Goal: Feedback & Contribution: Contribute content

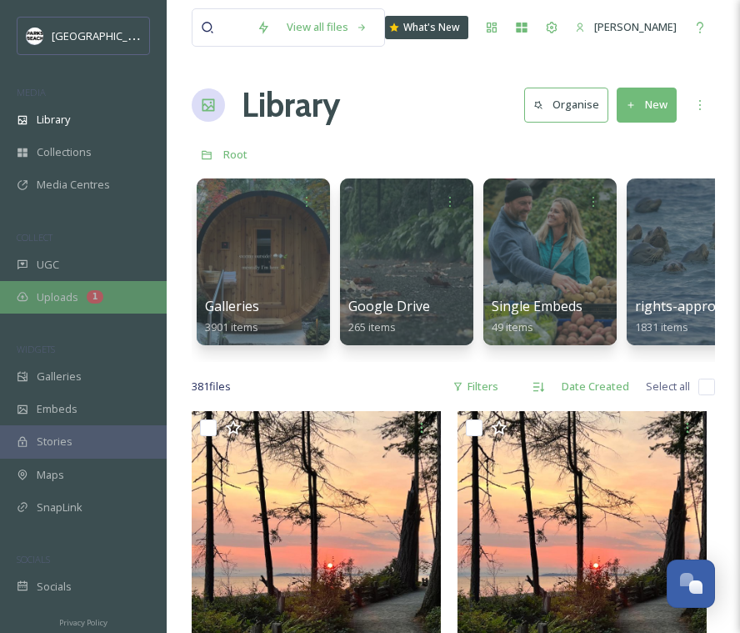
click at [53, 303] on span "Uploads" at bounding box center [58, 297] width 42 height 16
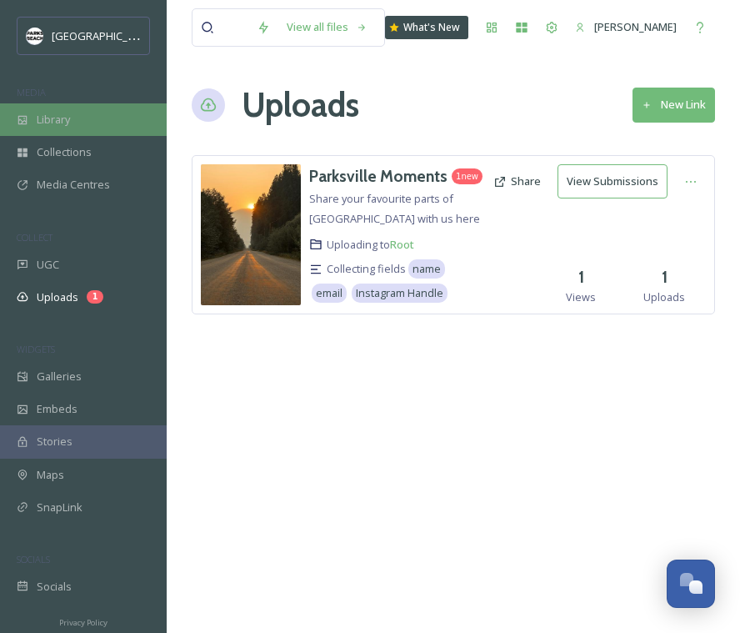
click at [51, 113] on span "Library" at bounding box center [53, 120] width 33 height 16
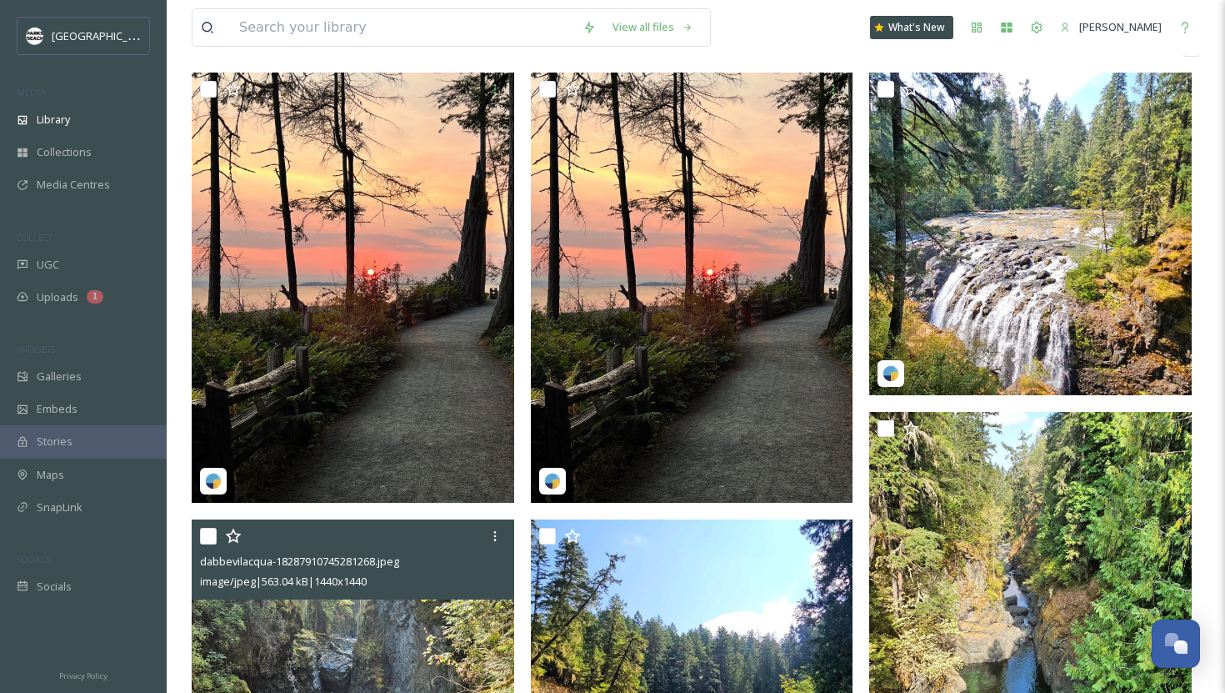
scroll to position [259, 0]
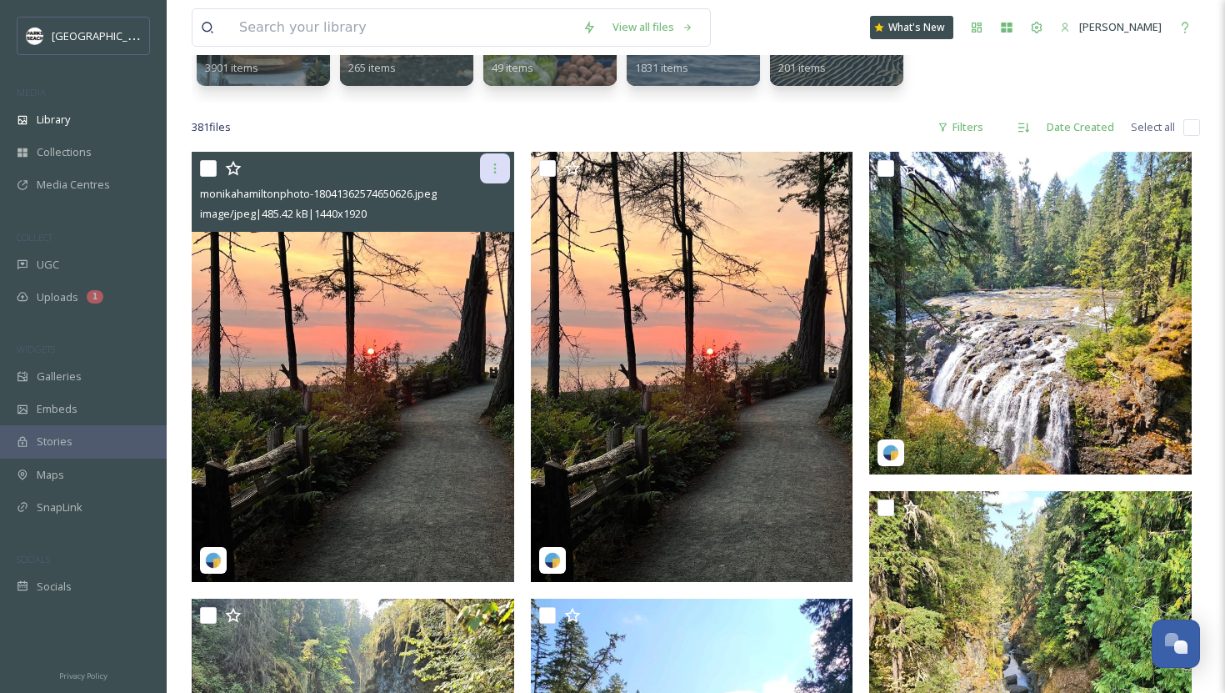
click at [495, 171] on icon at bounding box center [494, 168] width 13 height 13
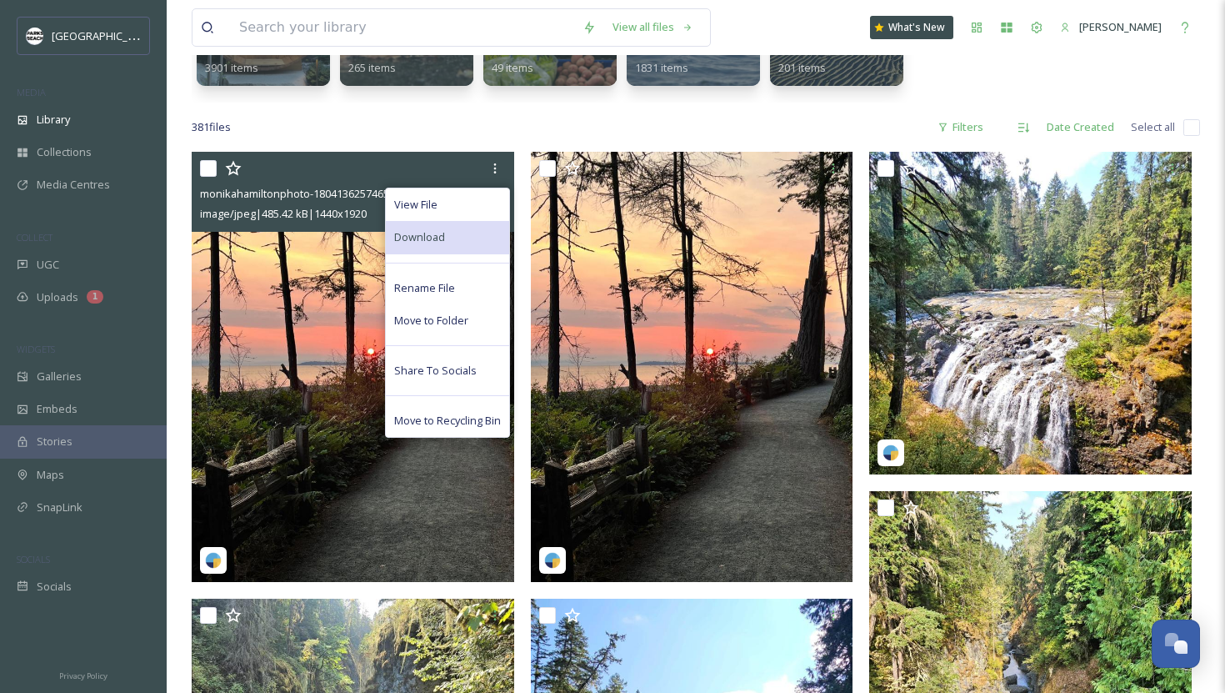
click at [445, 239] on div "Download" at bounding box center [447, 237] width 123 height 33
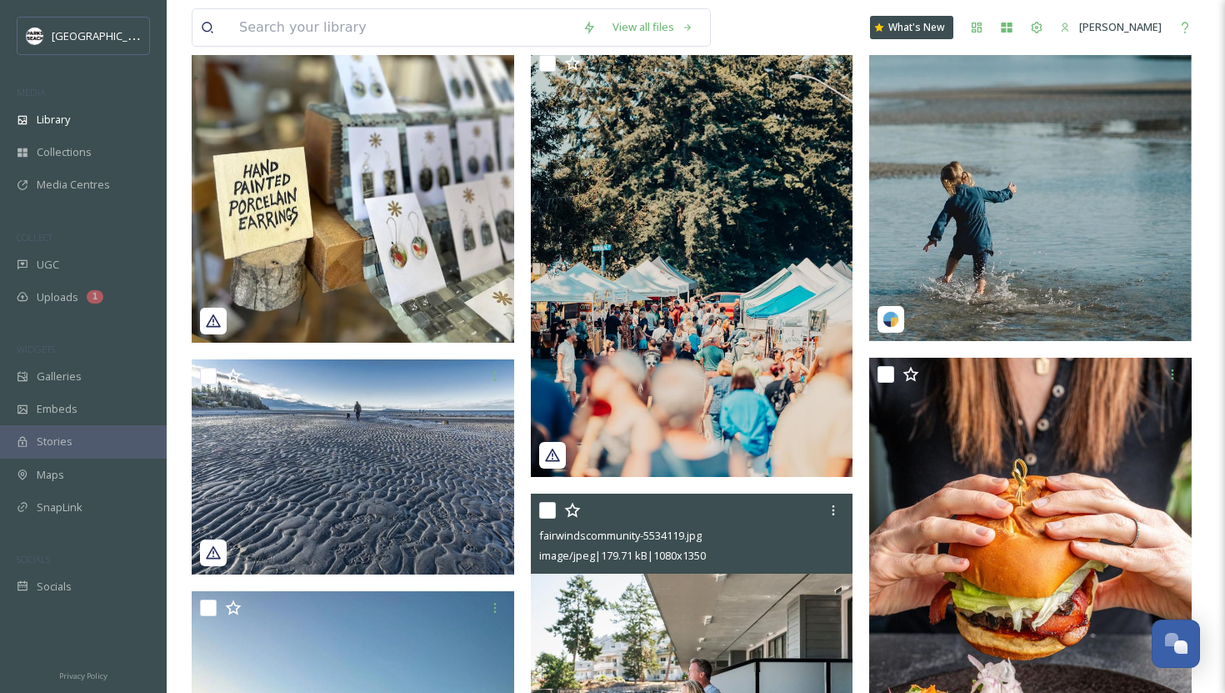
scroll to position [3012, 0]
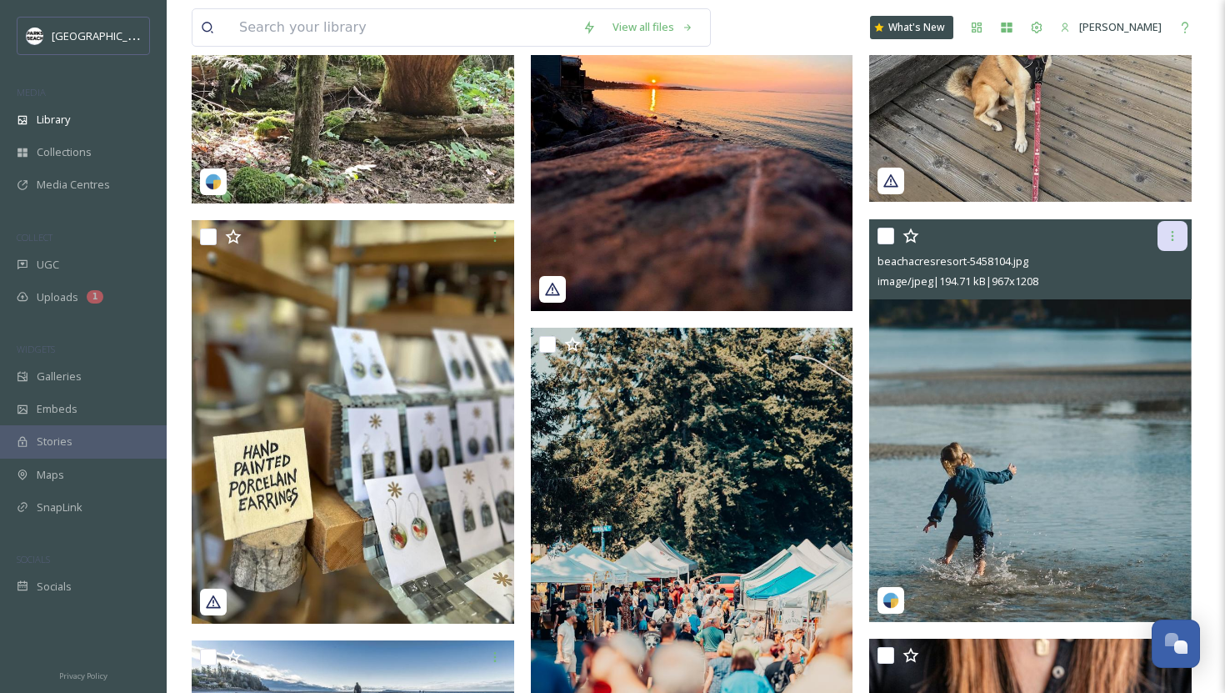
click at [566, 238] on icon at bounding box center [1172, 235] width 13 height 13
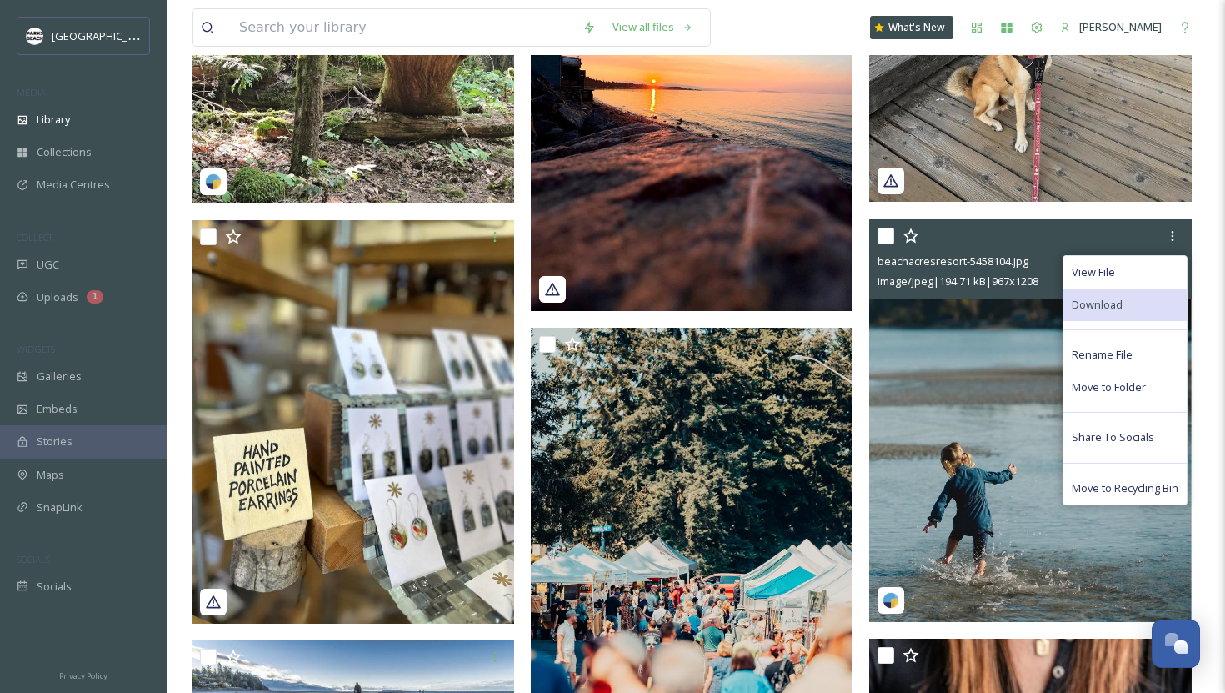
click at [566, 297] on span "Download" at bounding box center [1097, 305] width 51 height 16
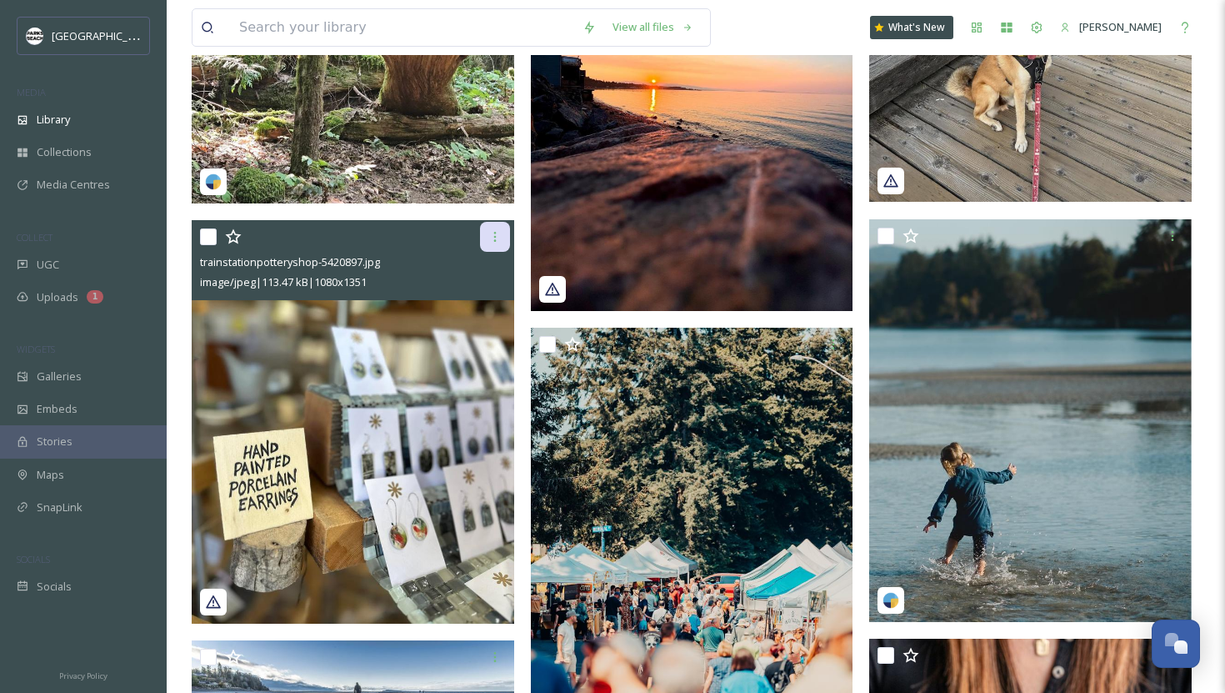
click at [494, 239] on icon at bounding box center [494, 236] width 13 height 13
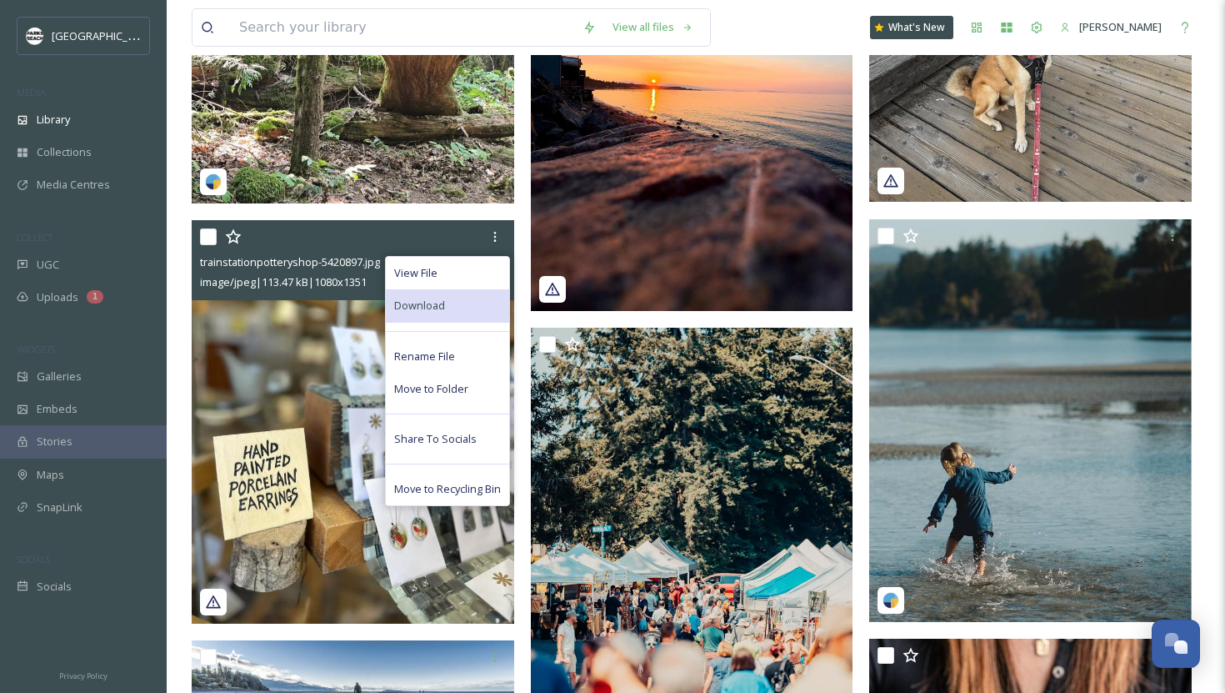
click at [418, 312] on span "Download" at bounding box center [419, 306] width 51 height 16
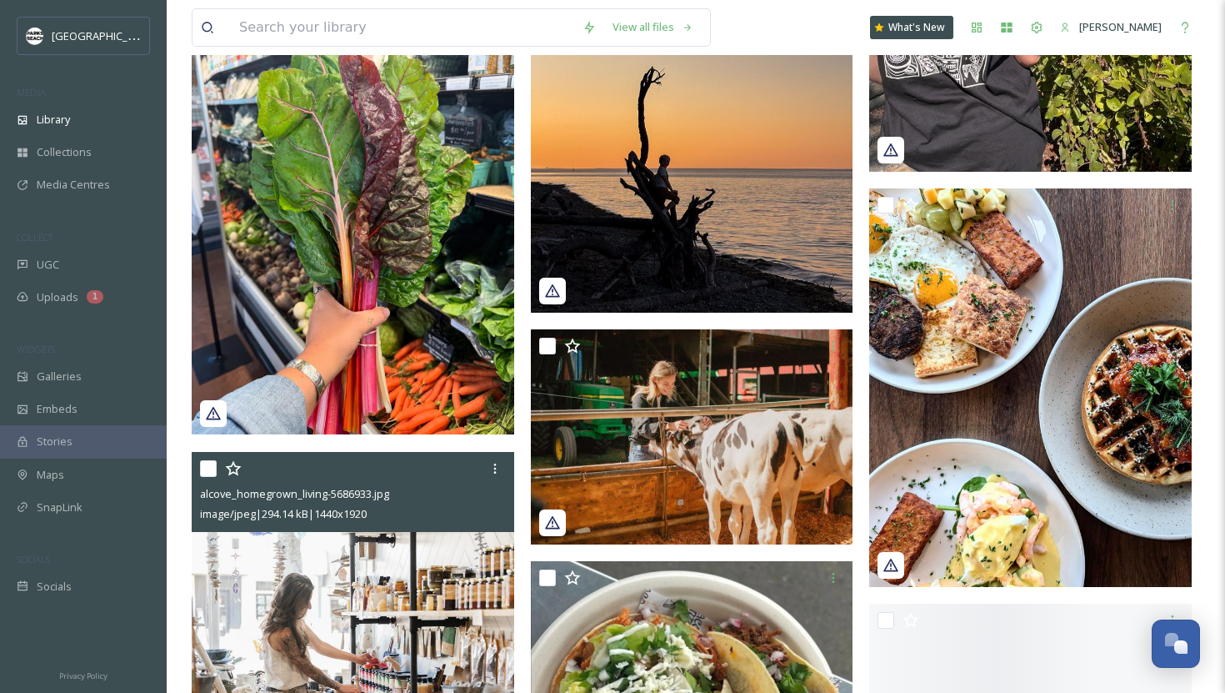
scroll to position [4389, 0]
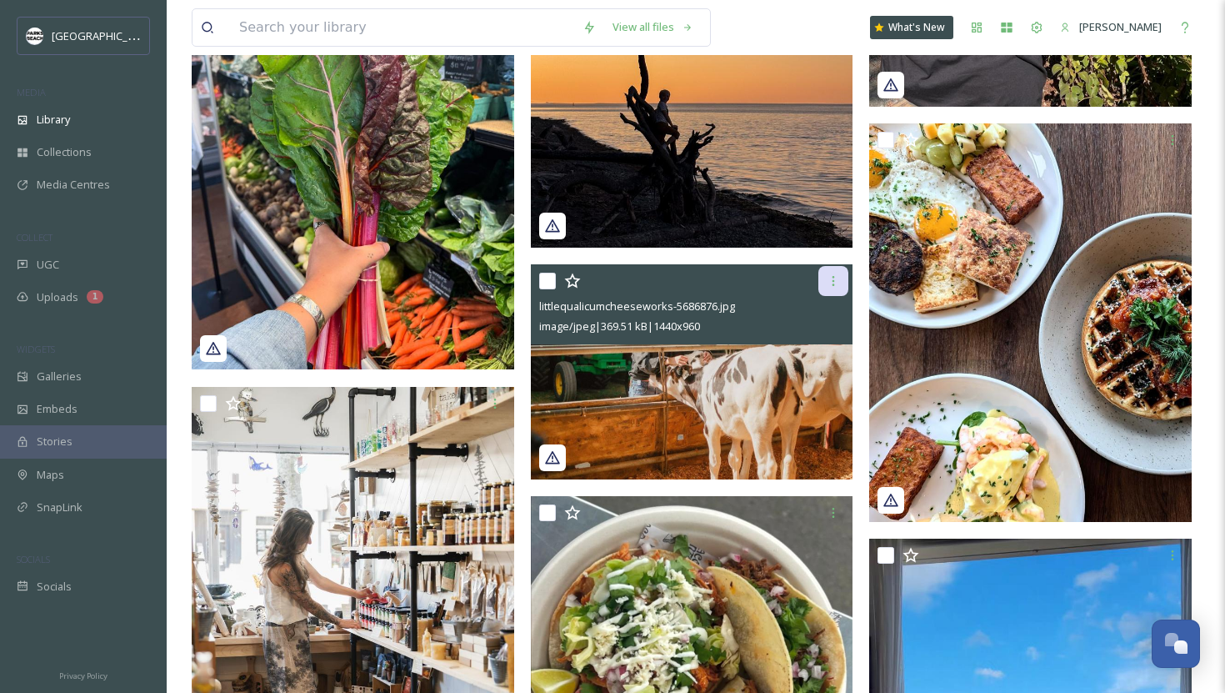
click at [566, 288] on div at bounding box center [834, 281] width 30 height 30
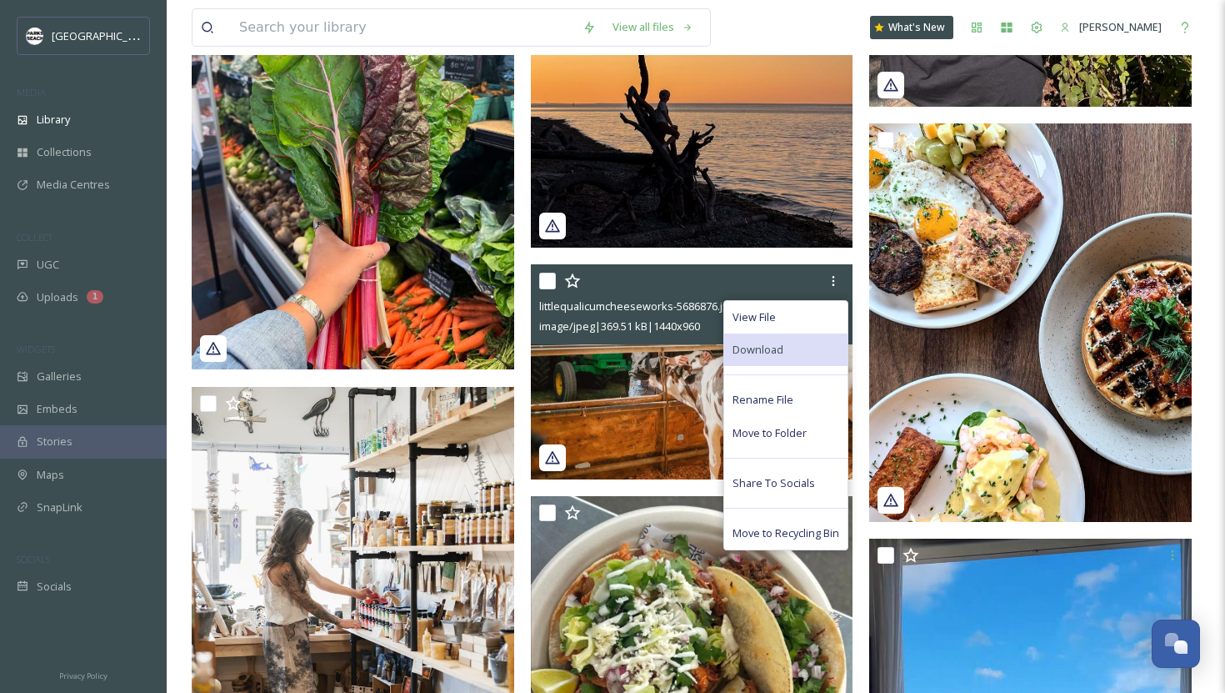
click at [566, 336] on div "Download" at bounding box center [785, 349] width 123 height 33
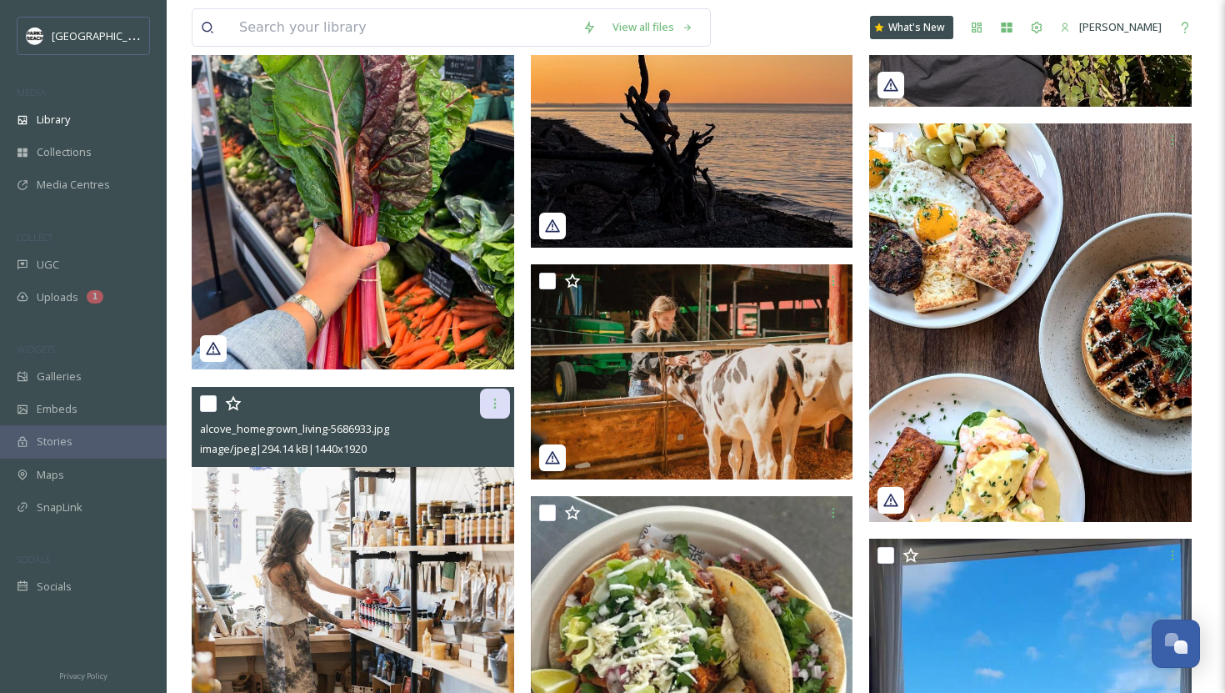
click at [494, 400] on icon at bounding box center [494, 403] width 3 height 10
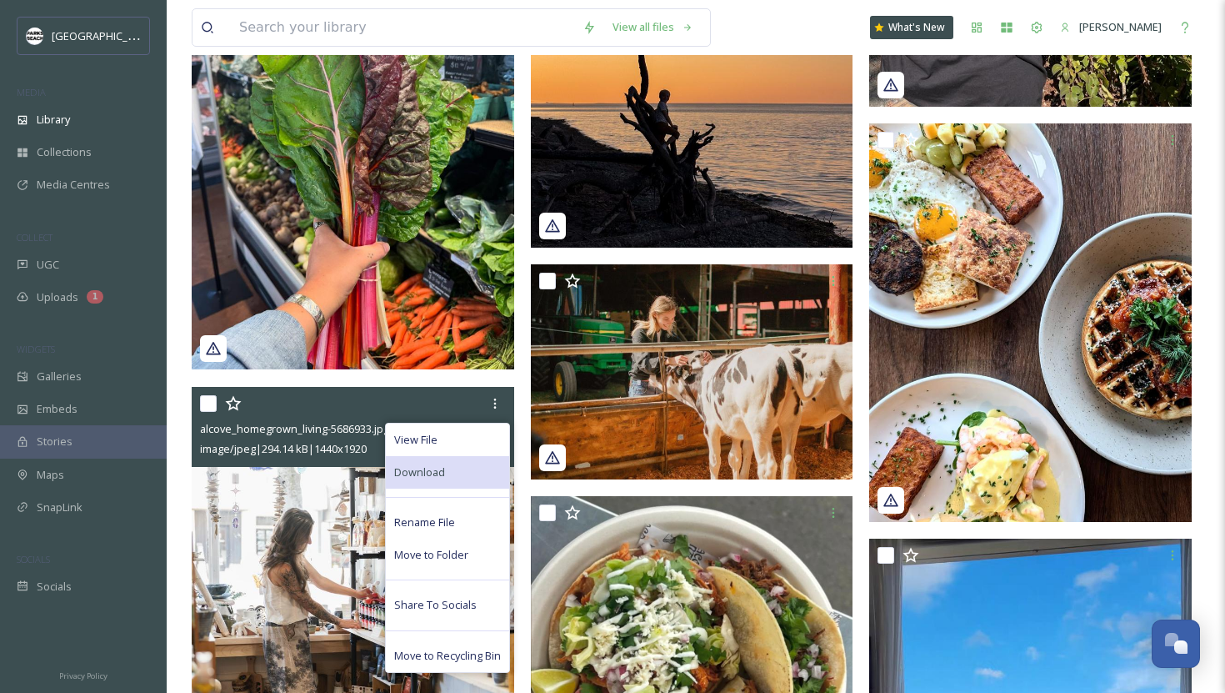
click at [443, 462] on div "Download" at bounding box center [447, 472] width 123 height 33
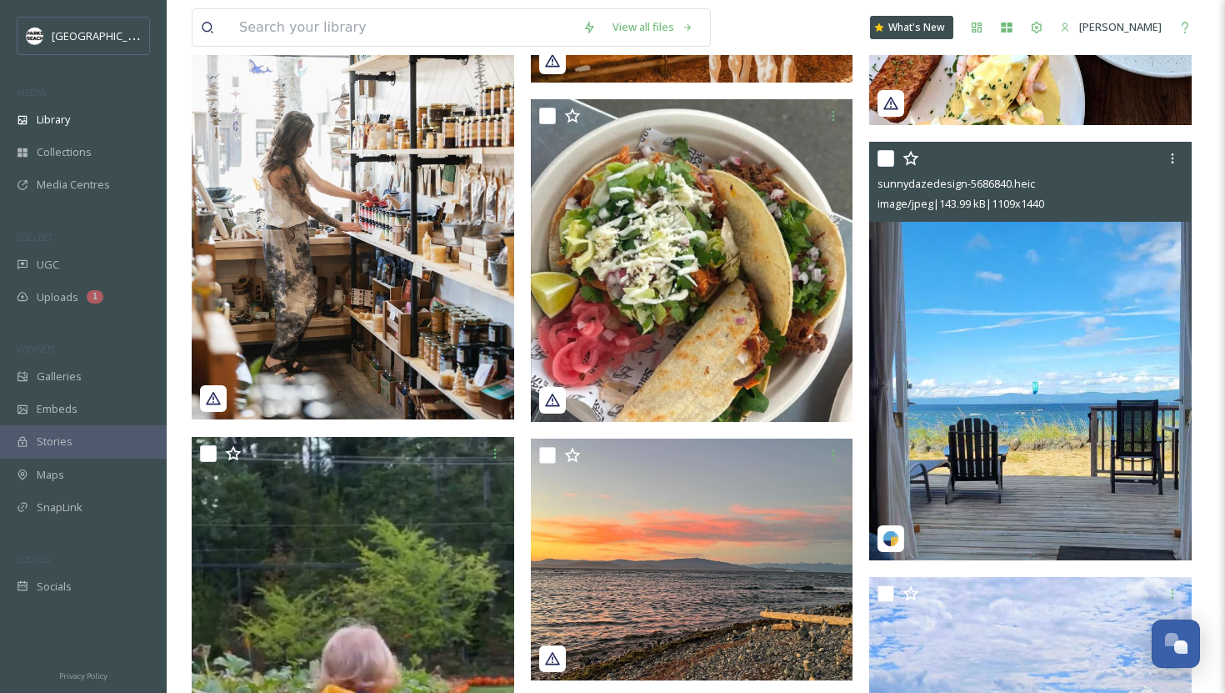
scroll to position [4718, 0]
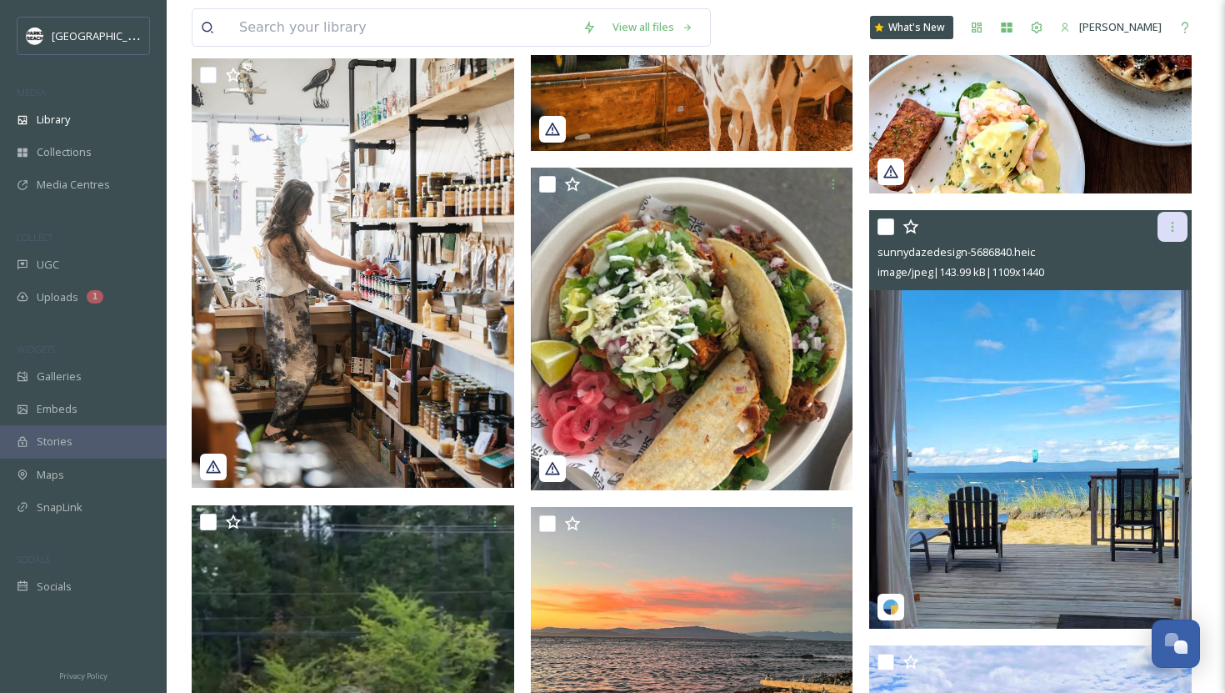
click at [566, 230] on icon at bounding box center [1173, 227] width 3 height 10
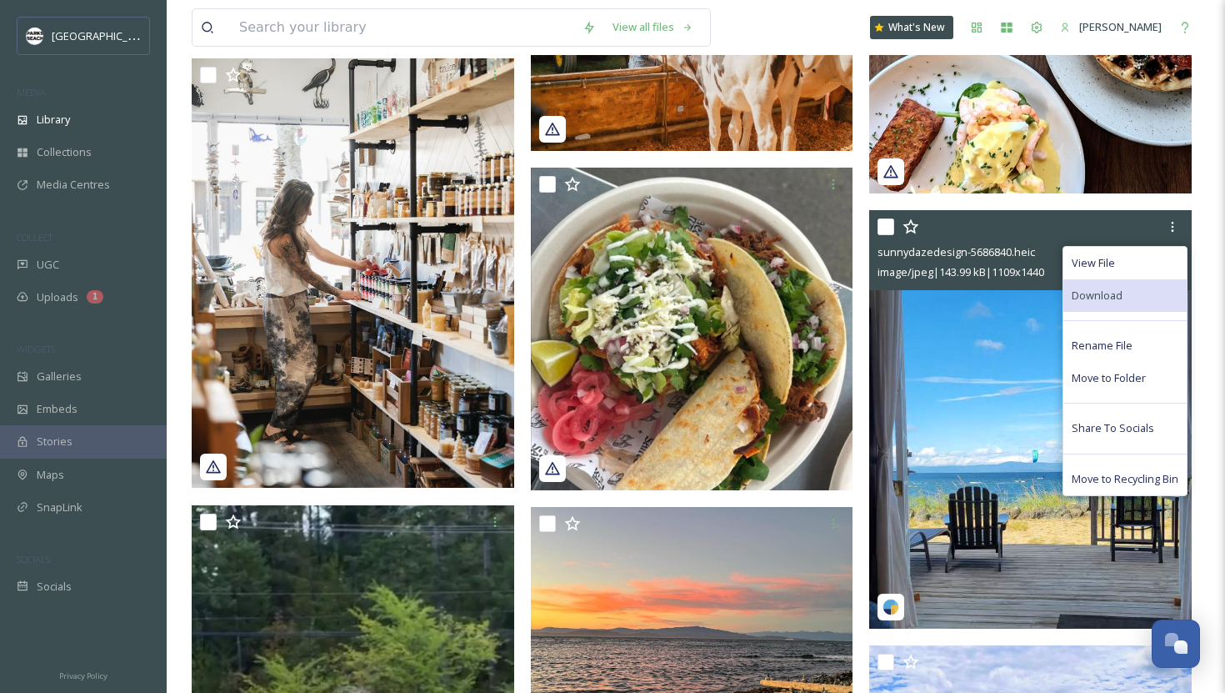
click at [566, 289] on span "Download" at bounding box center [1097, 296] width 51 height 16
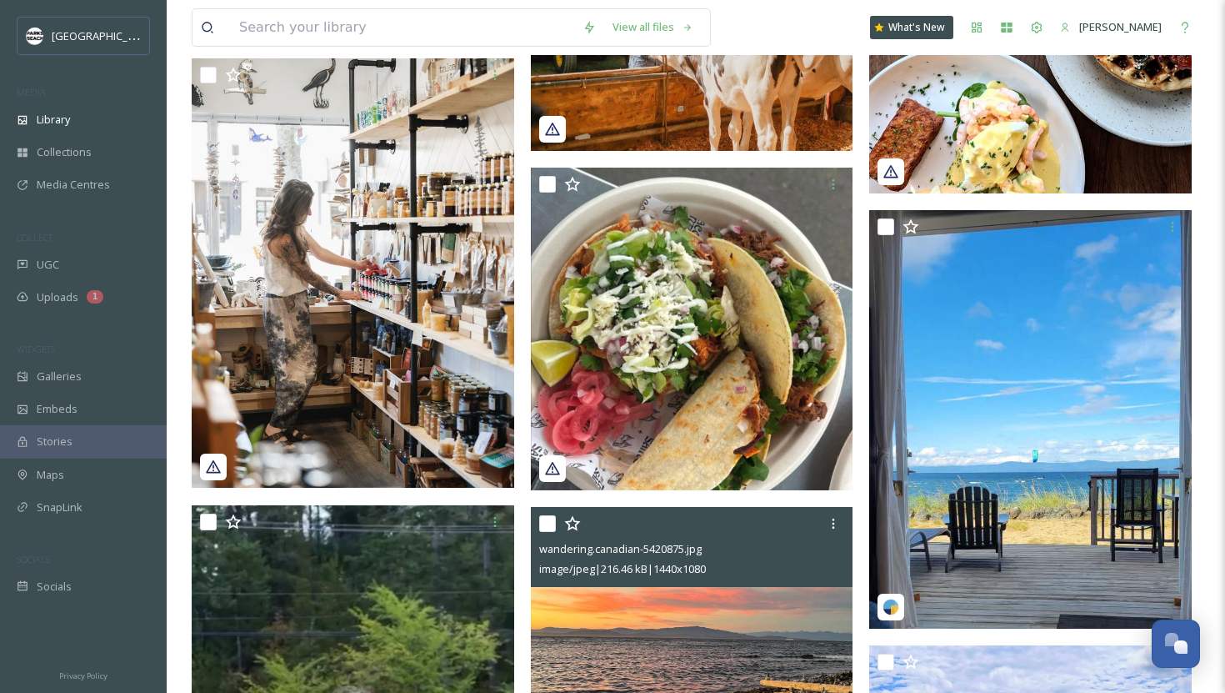
scroll to position [4963, 0]
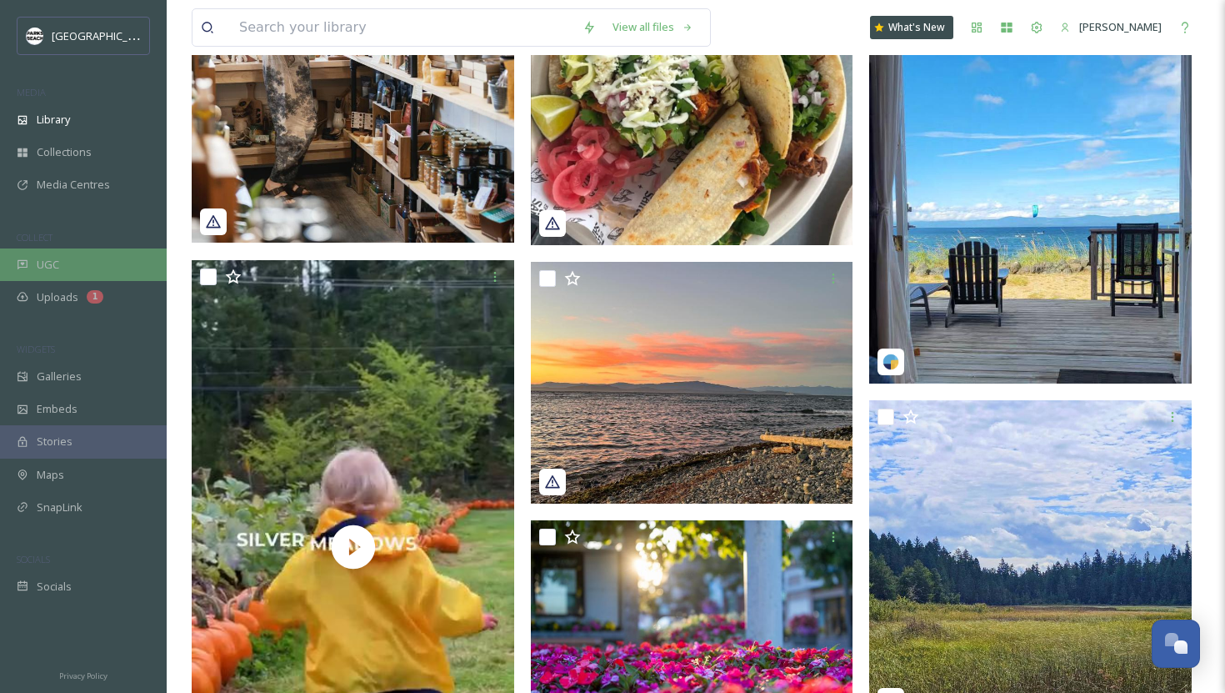
click at [52, 259] on span "UGC" at bounding box center [48, 265] width 23 height 16
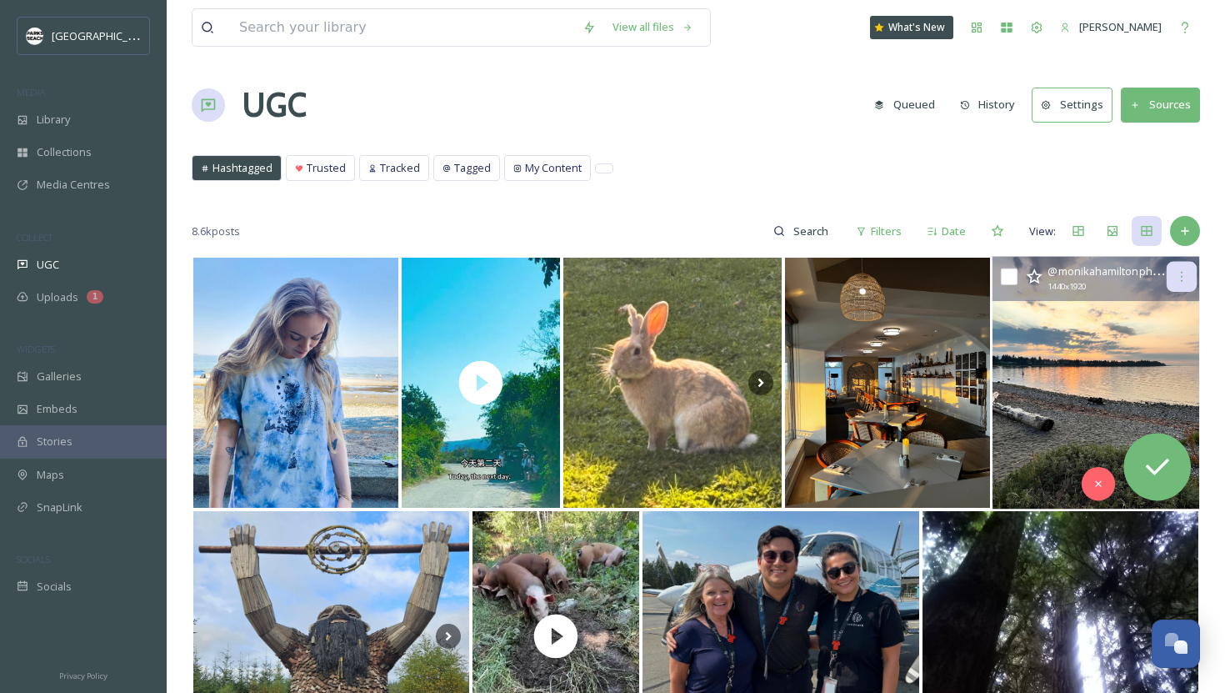
click at [566, 283] on div at bounding box center [1182, 277] width 30 height 30
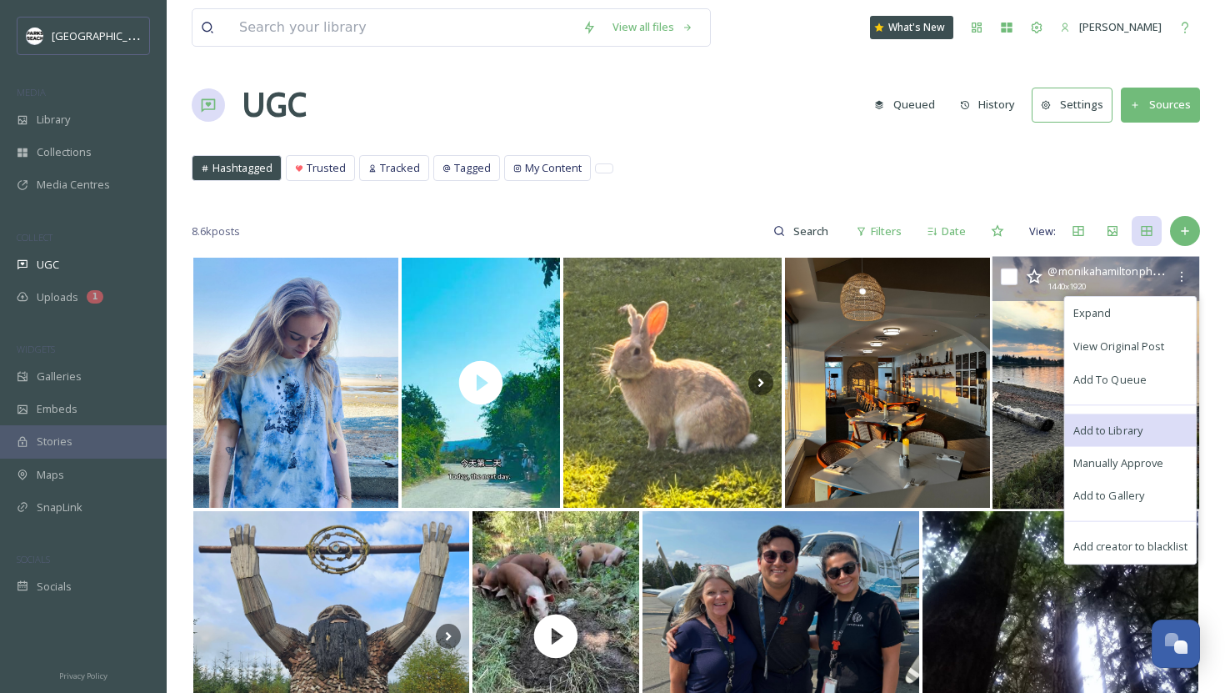
click at [566, 426] on span "Add to Library" at bounding box center [1108, 430] width 69 height 16
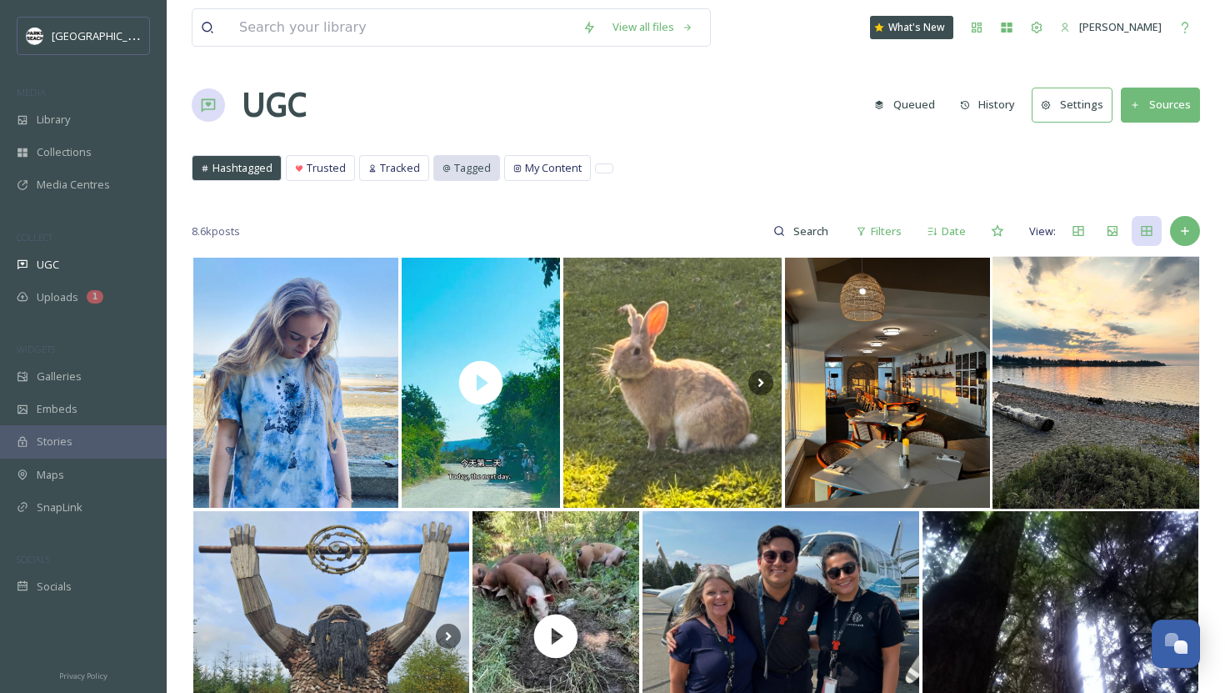
click at [436, 166] on div "Tagged" at bounding box center [466, 168] width 65 height 24
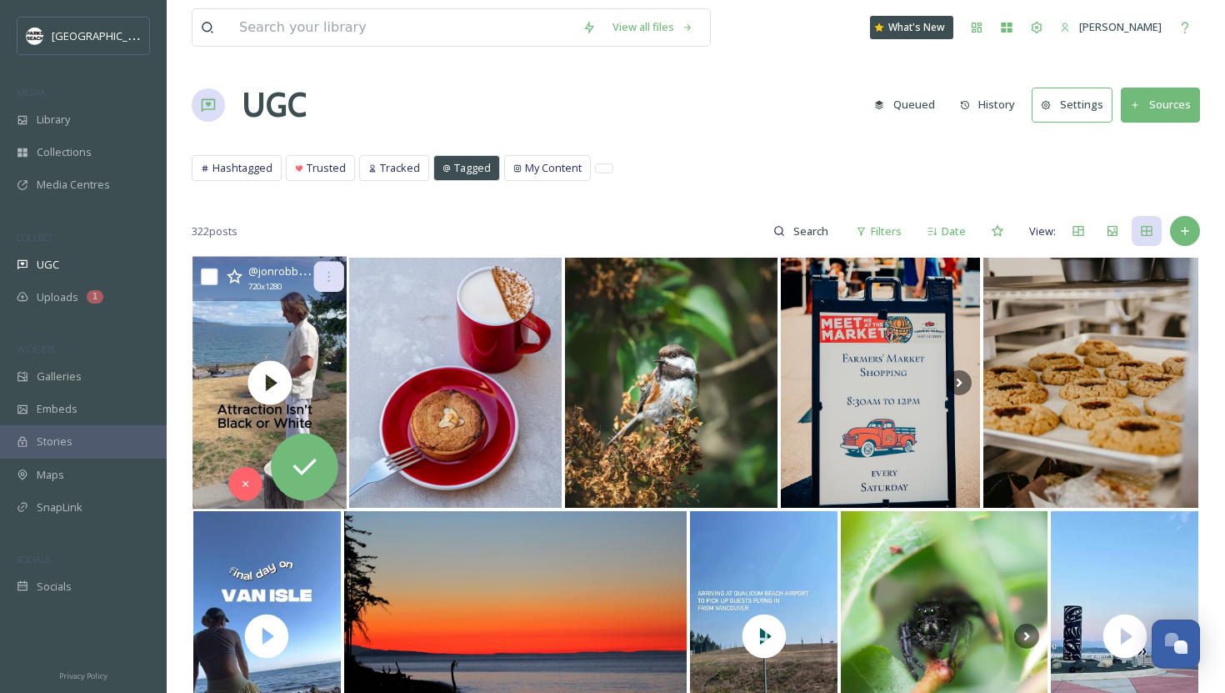
click at [338, 274] on div at bounding box center [329, 277] width 30 height 30
click at [248, 477] on div "Skip" at bounding box center [245, 483] width 33 height 33
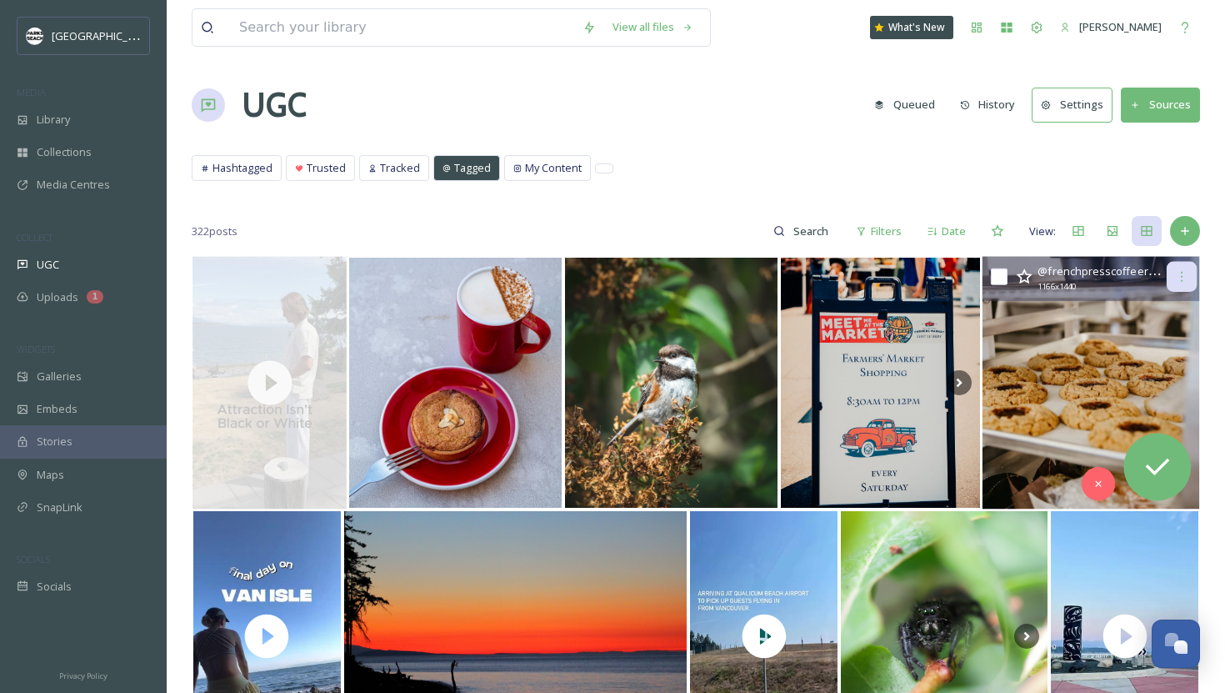
click at [566, 277] on icon at bounding box center [1181, 276] width 13 height 13
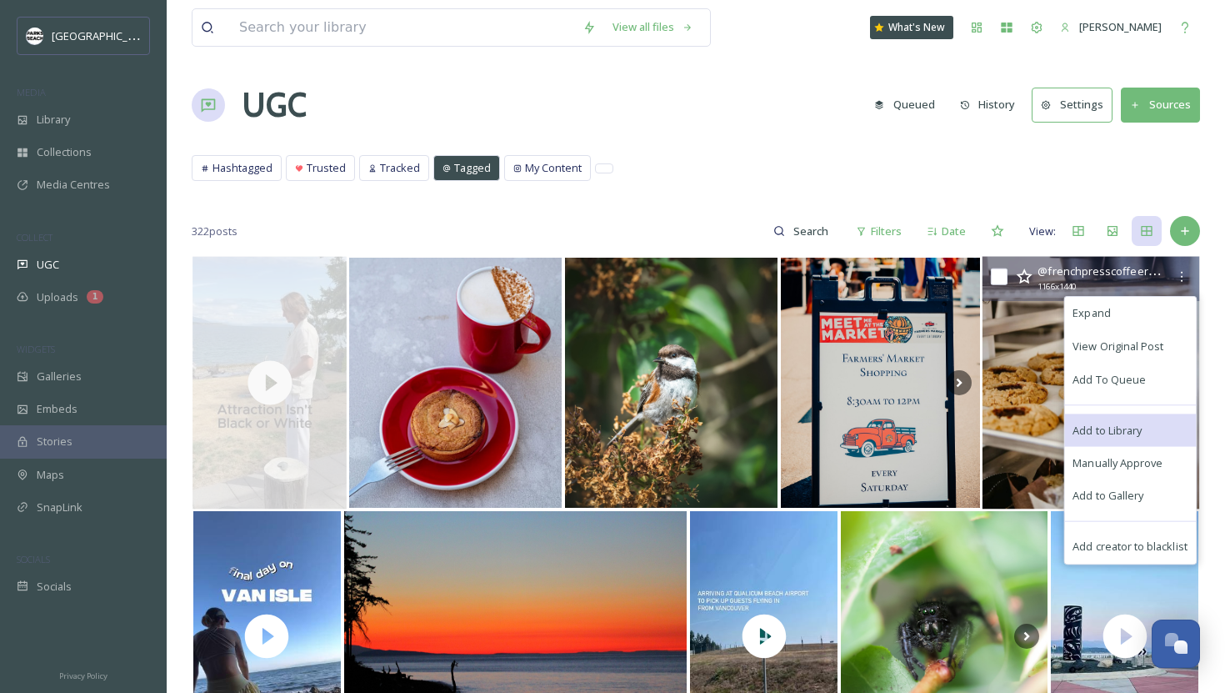
click at [566, 433] on span "Add to Library" at bounding box center [1108, 430] width 69 height 16
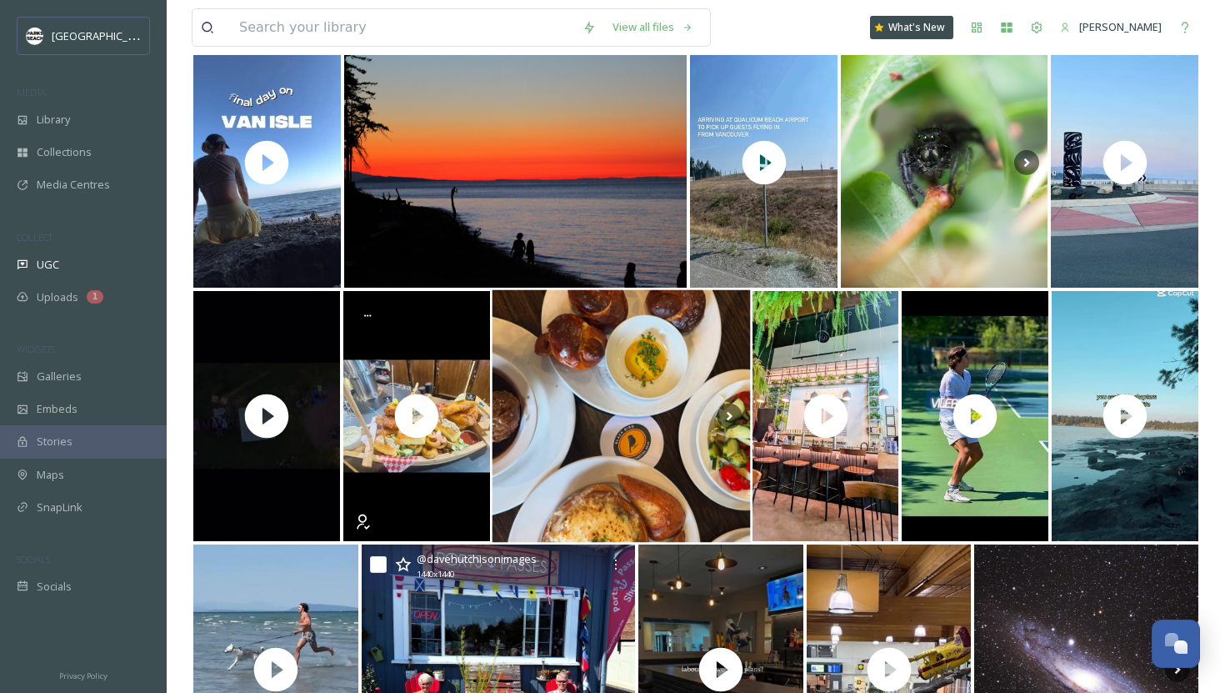
scroll to position [601, 0]
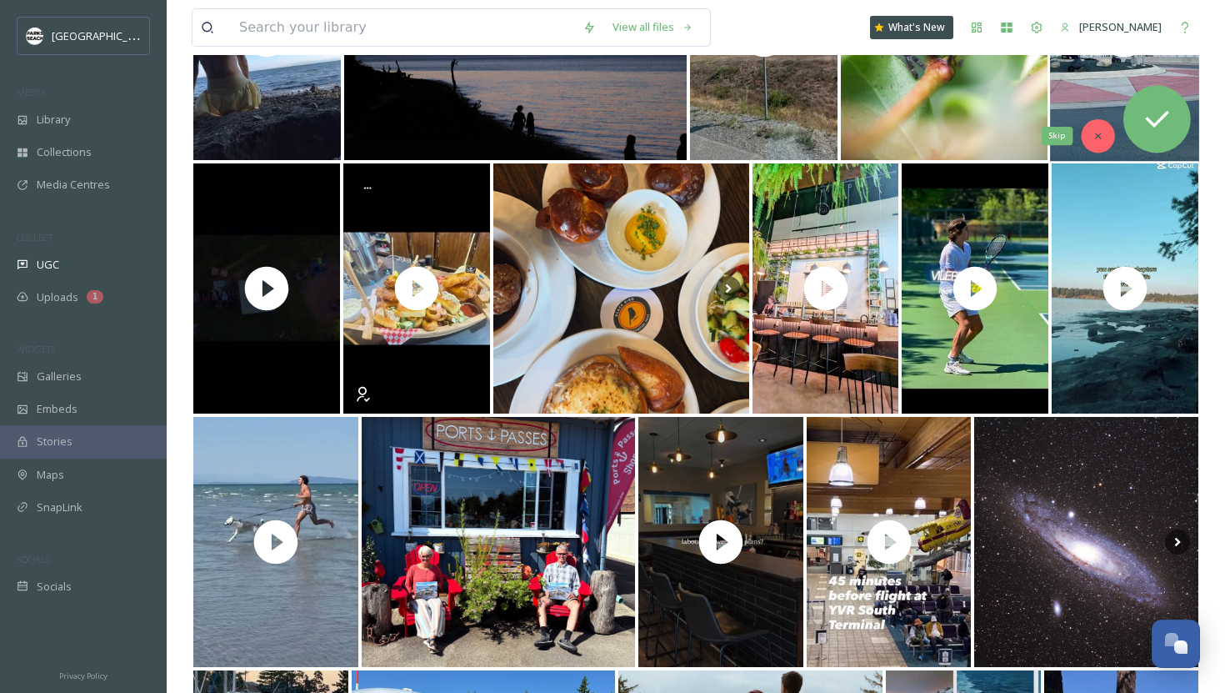
click at [566, 133] on icon at bounding box center [1099, 136] width 12 height 12
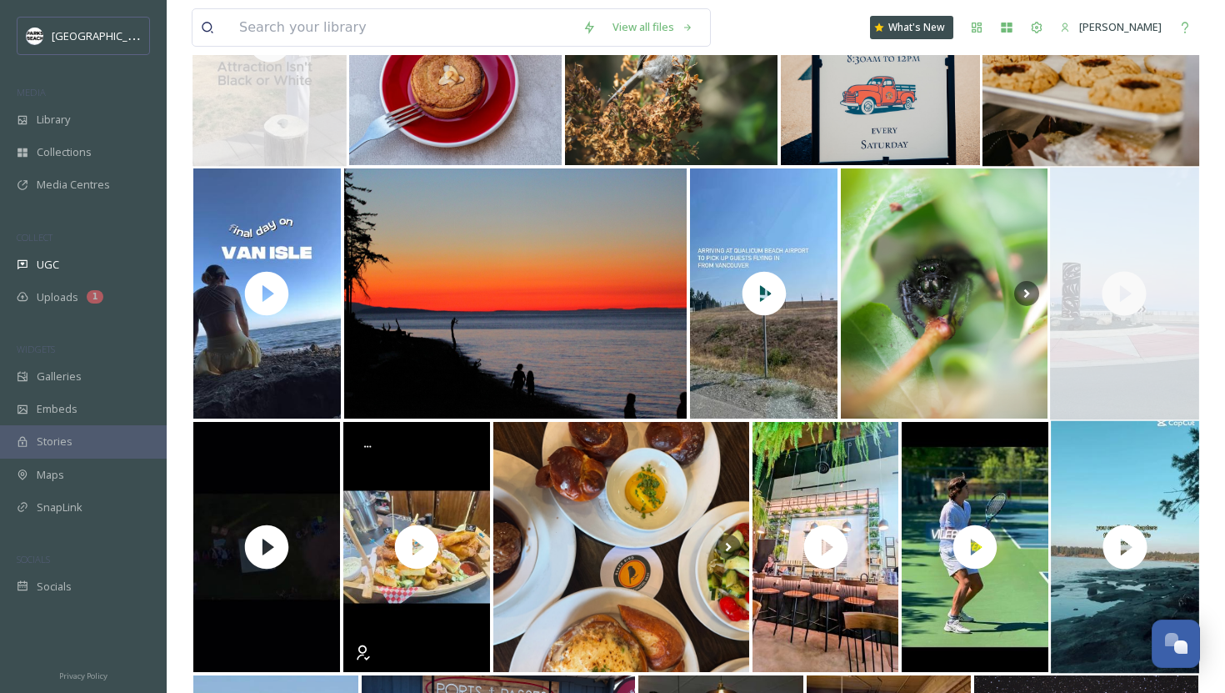
scroll to position [336, 0]
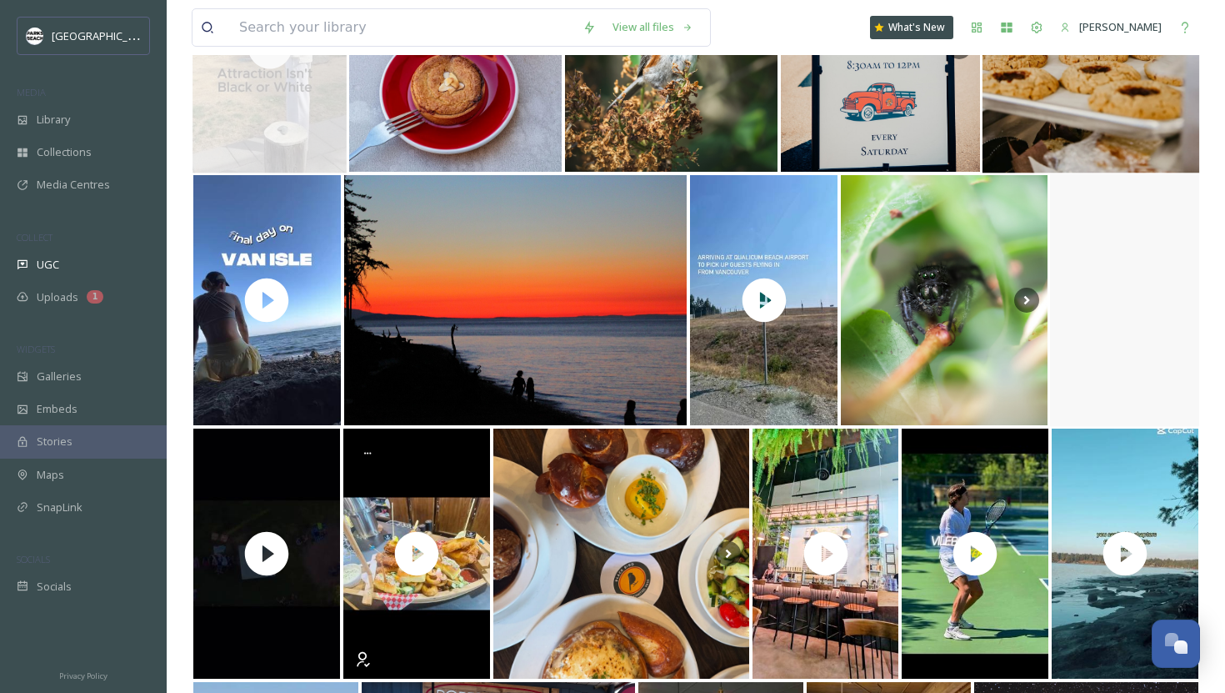
click at [566, 368] on video "September is a beautiful time to visit Qualicum Beach. \a\aLink in bio to #FlyI…" at bounding box center [1125, 300] width 152 height 253
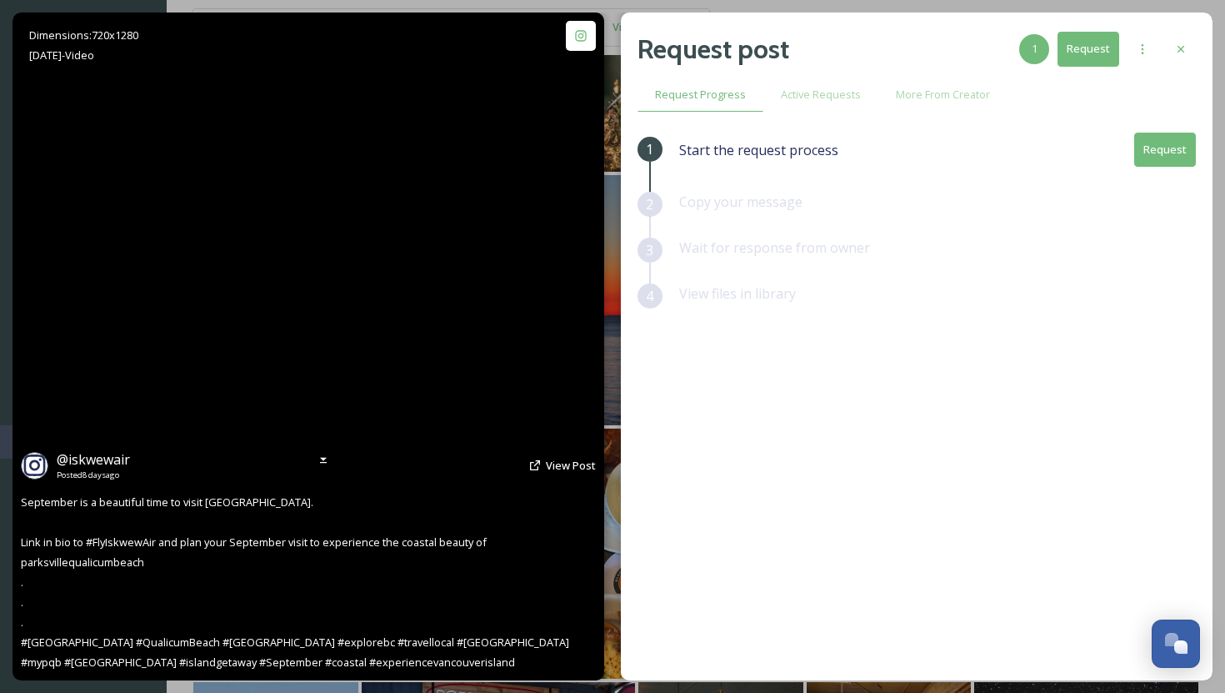
click at [320, 343] on video "September is a beautiful time to visit Qualicum Beach. \a\aLink in bio to #FlyI…" at bounding box center [309, 347] width 376 height 668
click at [274, 374] on video "September is a beautiful time to visit Qualicum Beach. \a\aLink in bio to #FlyI…" at bounding box center [309, 347] width 376 height 668
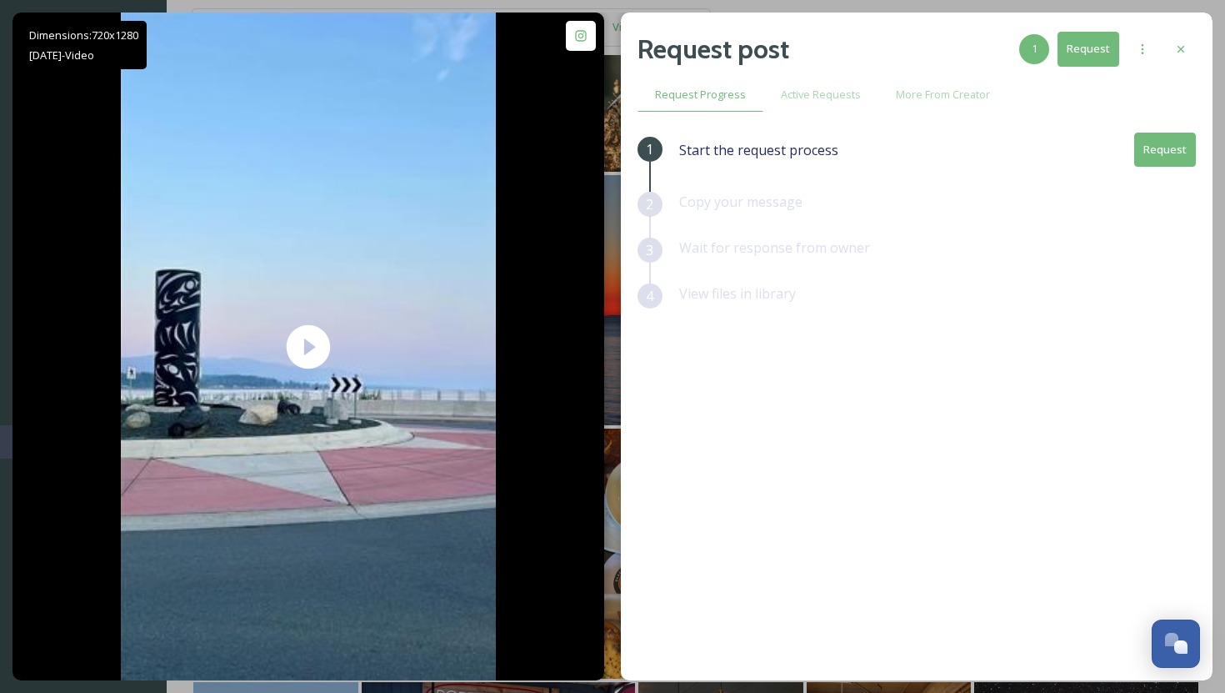
click at [566, 142] on button "Request" at bounding box center [1165, 150] width 62 height 34
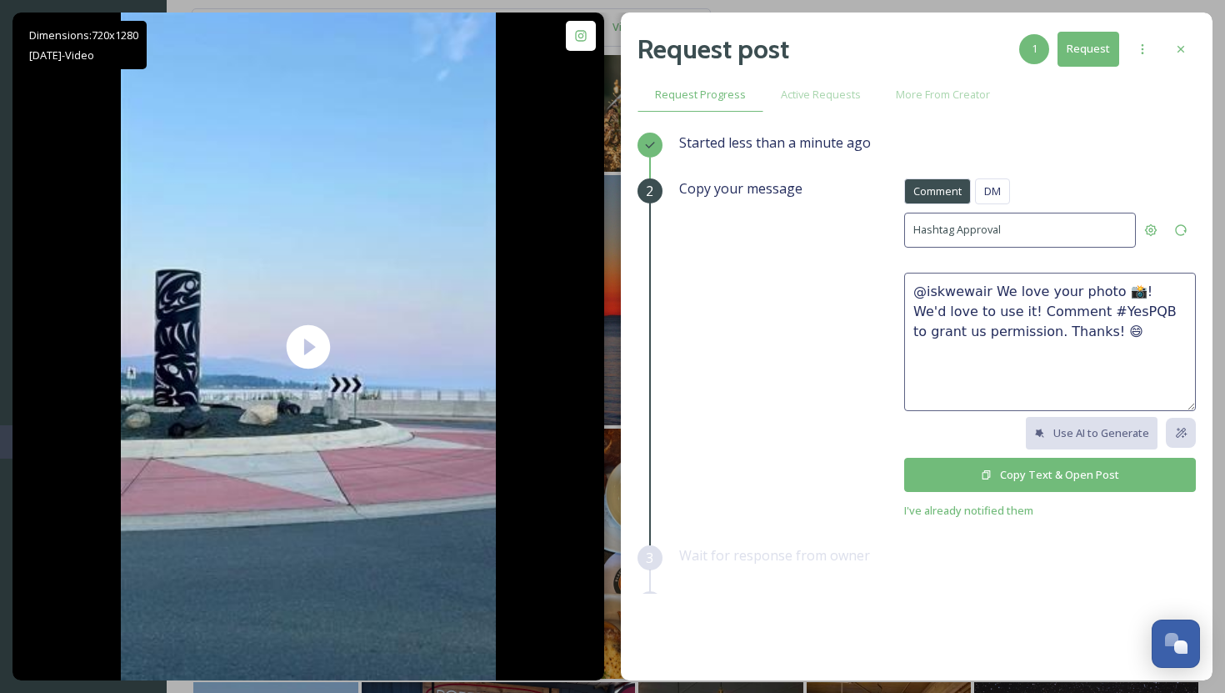
click at [566, 287] on textarea "@iskwewair We love your photo 📸! We'd love to use it! Comment #YesPQB to grant …" at bounding box center [1050, 342] width 292 height 138
drag, startPoint x: 1109, startPoint y: 292, endPoint x: 1010, endPoint y: 305, distance: 100.1
click at [566, 305] on textarea "@iskwewair We love your video We'd love to use it! Comment #YesPQB to grant us …" at bounding box center [1050, 342] width 292 height 138
click at [566, 280] on textarea "@iskwewair We love your video. would #YesPQB to grant us permission. Thanks! 😄" at bounding box center [1050, 342] width 292 height 138
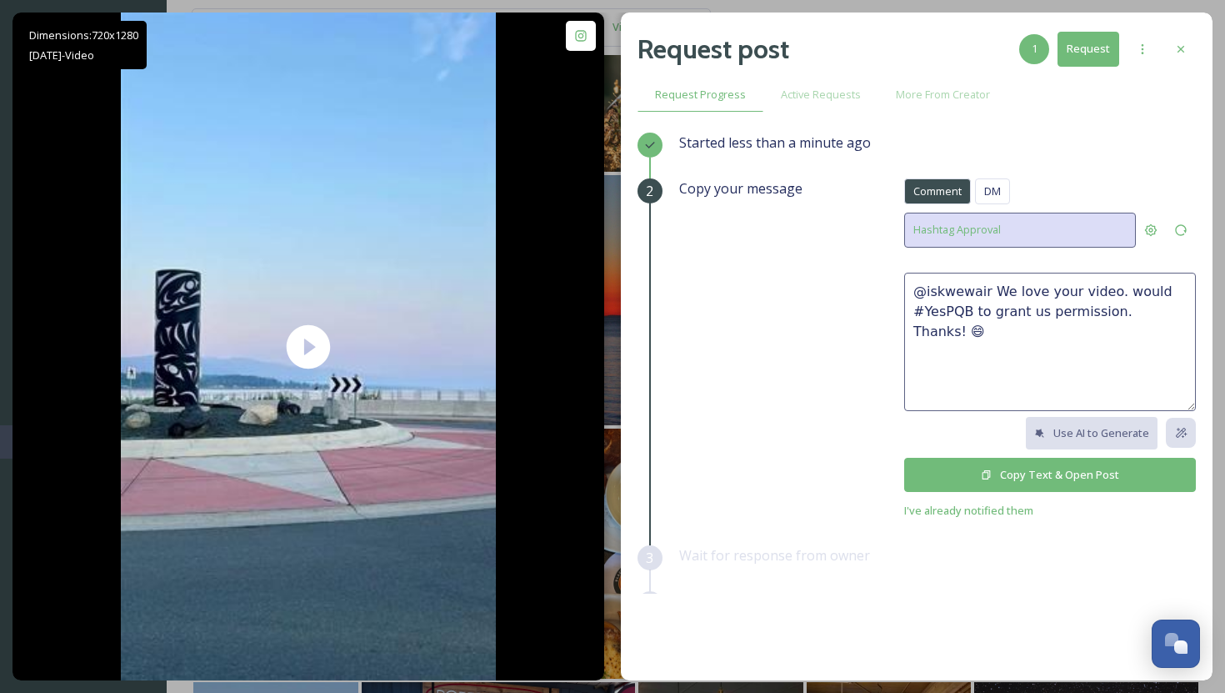
drag, startPoint x: 984, startPoint y: 280, endPoint x: 1079, endPoint y: 241, distance: 102.0
click at [566, 241] on div "Comment DM Comment DM Hashtag Approval @iskwewair We love your video. would #Ye…" at bounding box center [1050, 349] width 292 height 342
click at [566, 288] on textarea "@iskwewair, we love your video. would #YesPQB to grant us permission. Thanks! 😄" at bounding box center [1050, 342] width 292 height 138
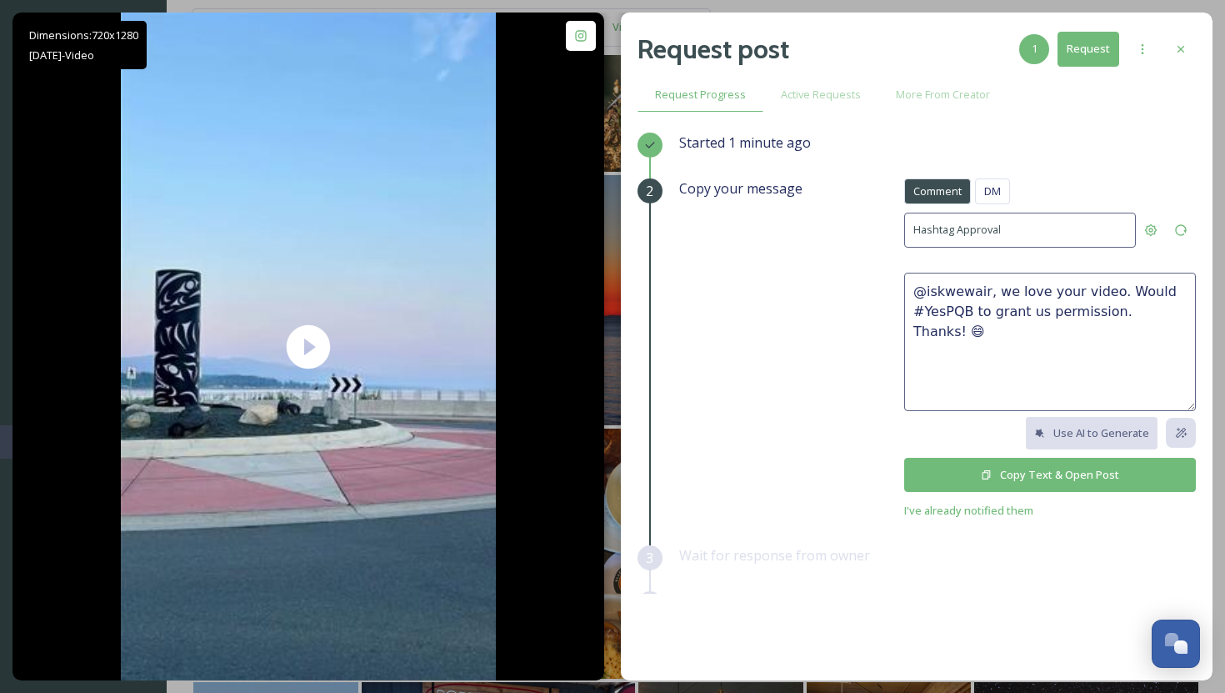
click at [566, 284] on textarea "@iskwewair, we love your video. Would #YesPQB to grant us permission. Thanks! 😄" at bounding box center [1050, 342] width 292 height 138
type textarea "@iskwewair, we love your video. Would you be okay if we featured it? #YesPQB to…"
click at [566, 473] on button "Copy Text & Open Post" at bounding box center [1050, 475] width 292 height 34
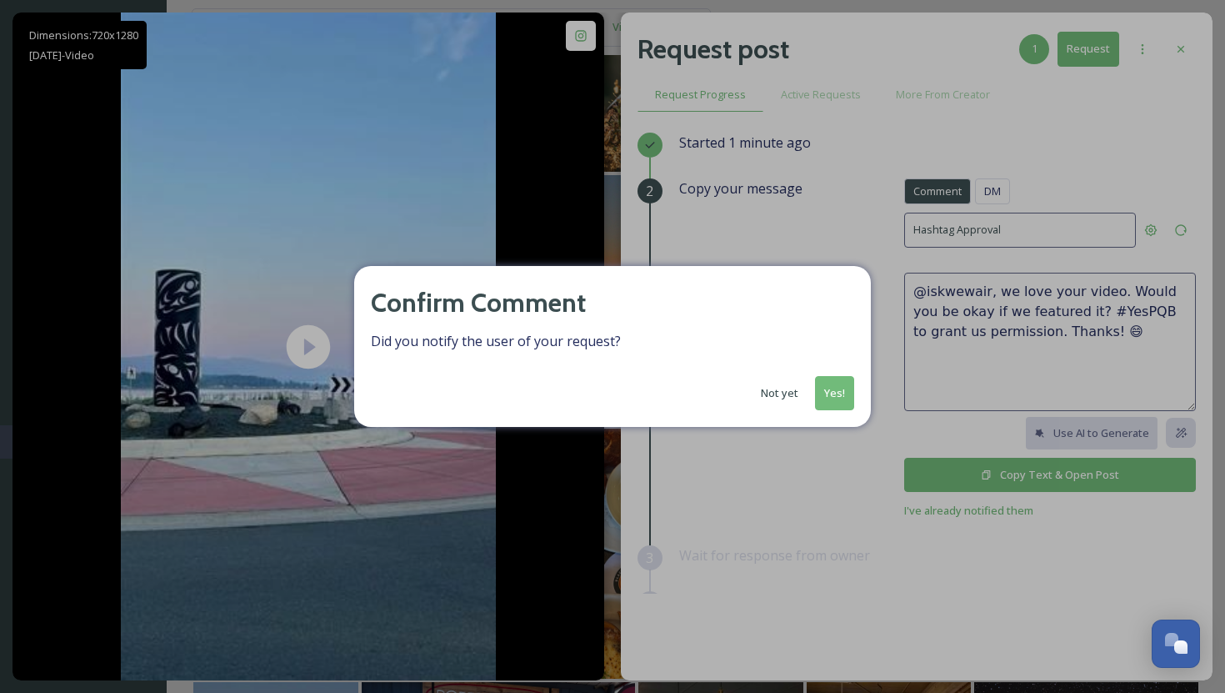
click at [566, 398] on button "Yes!" at bounding box center [834, 393] width 39 height 34
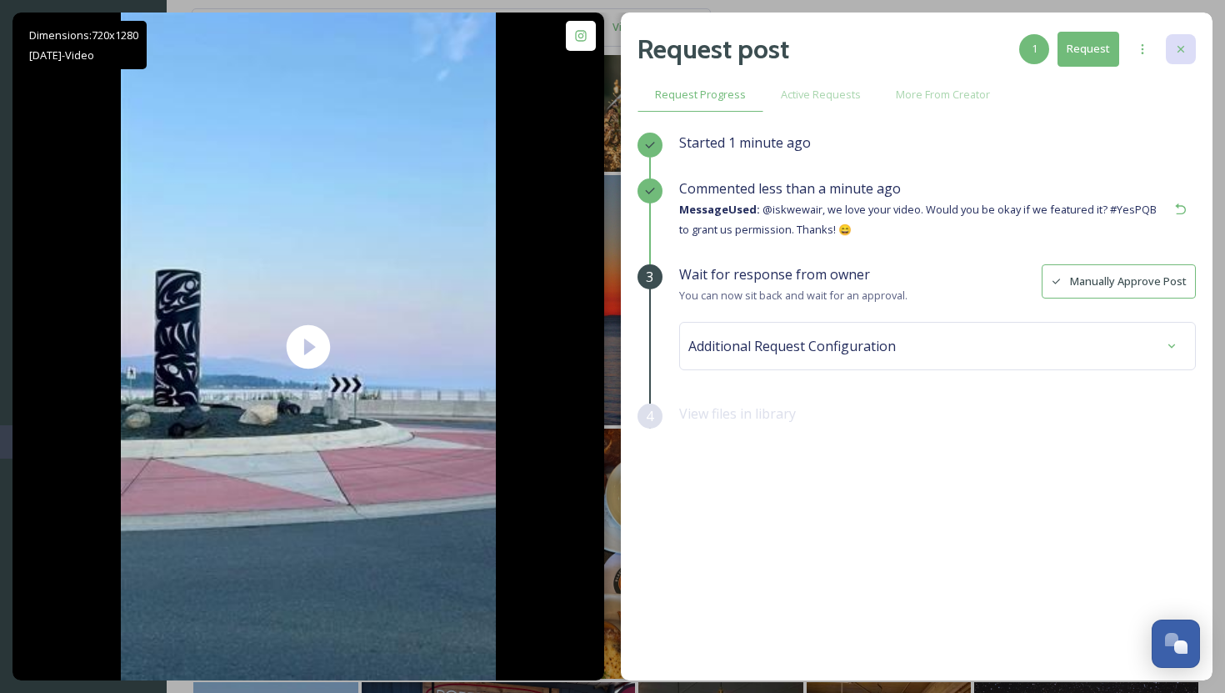
click at [566, 46] on icon at bounding box center [1180, 49] width 13 height 13
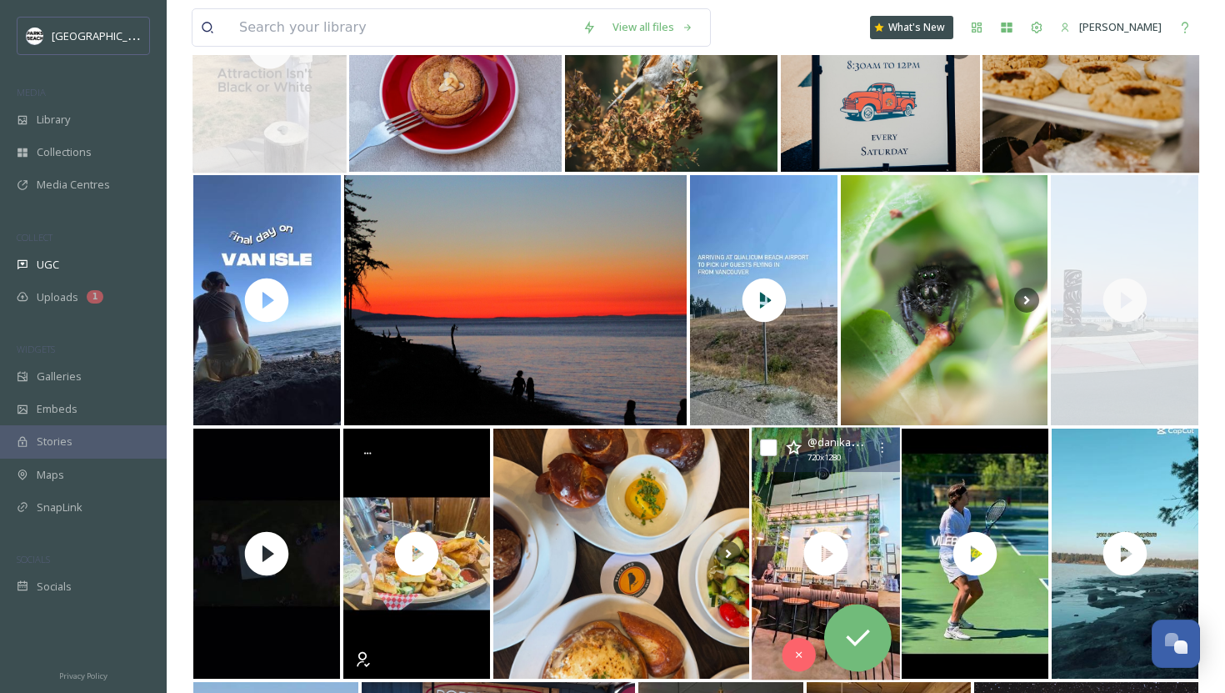
click at [566, 460] on div "@ danikasea 720 x 1280" at bounding box center [826, 450] width 148 height 45
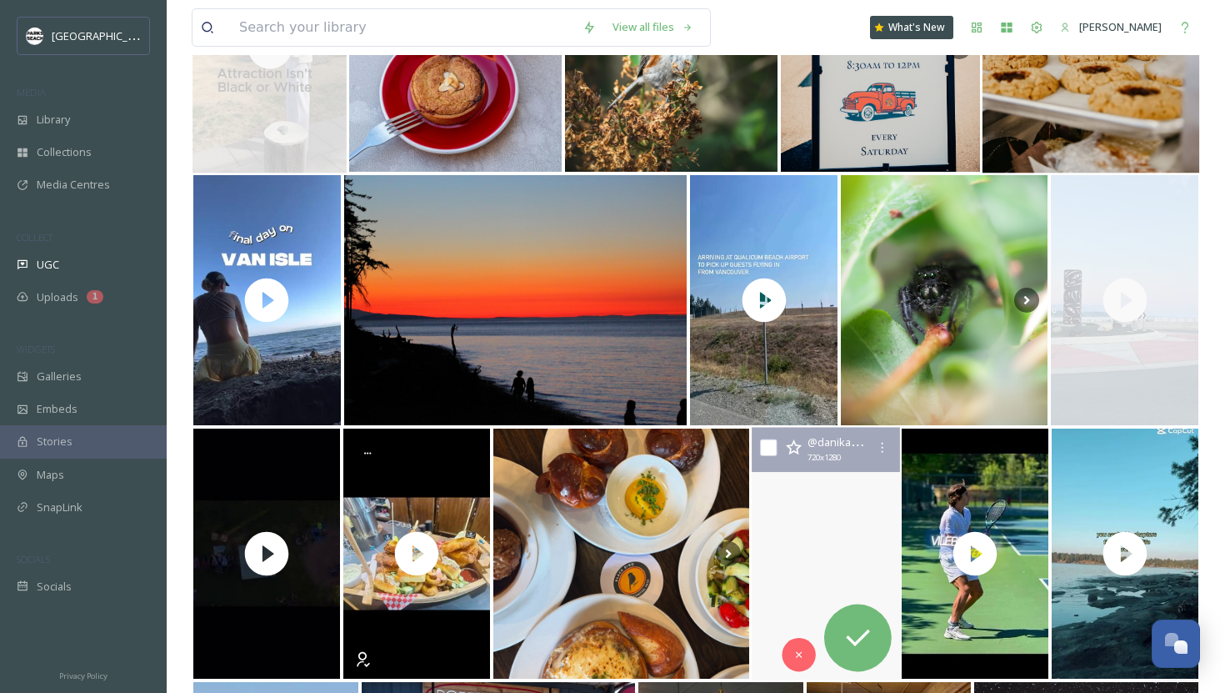
click at [566, 542] on video "Anyone else get a little nostalgic as the seasons start to shift? My last handf…" at bounding box center [826, 554] width 152 height 253
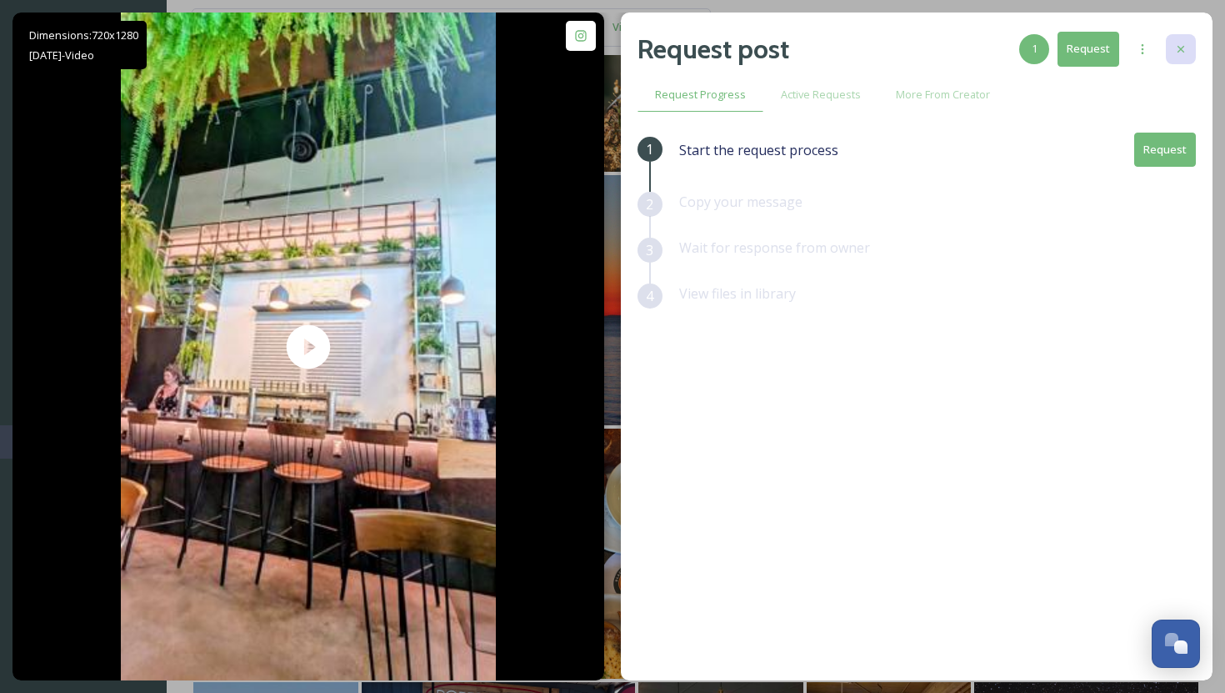
click at [566, 40] on div at bounding box center [1181, 49] width 30 height 30
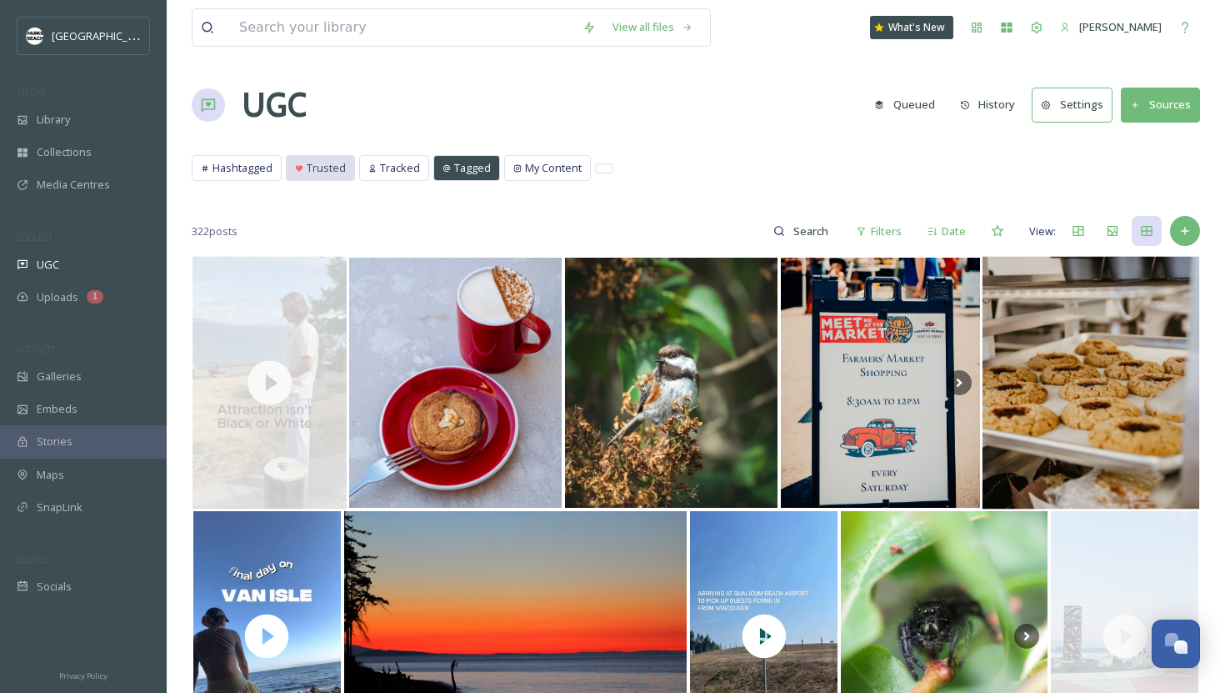
click at [302, 171] on icon at bounding box center [299, 168] width 8 height 8
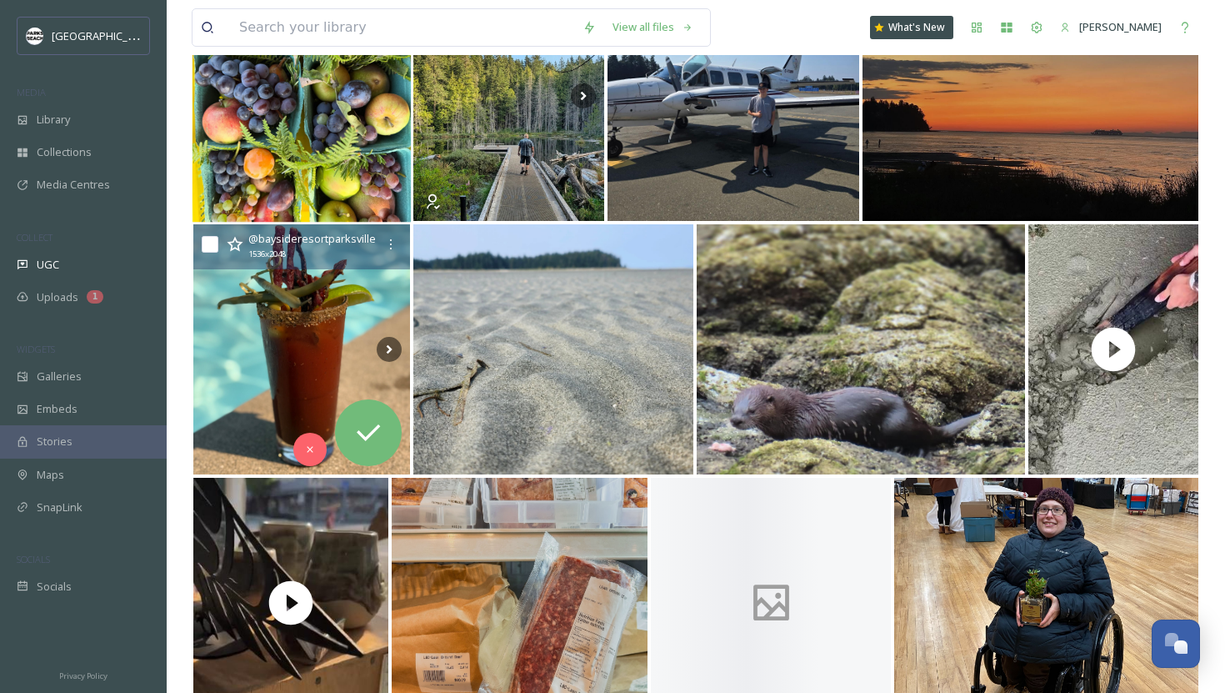
scroll to position [1137, 0]
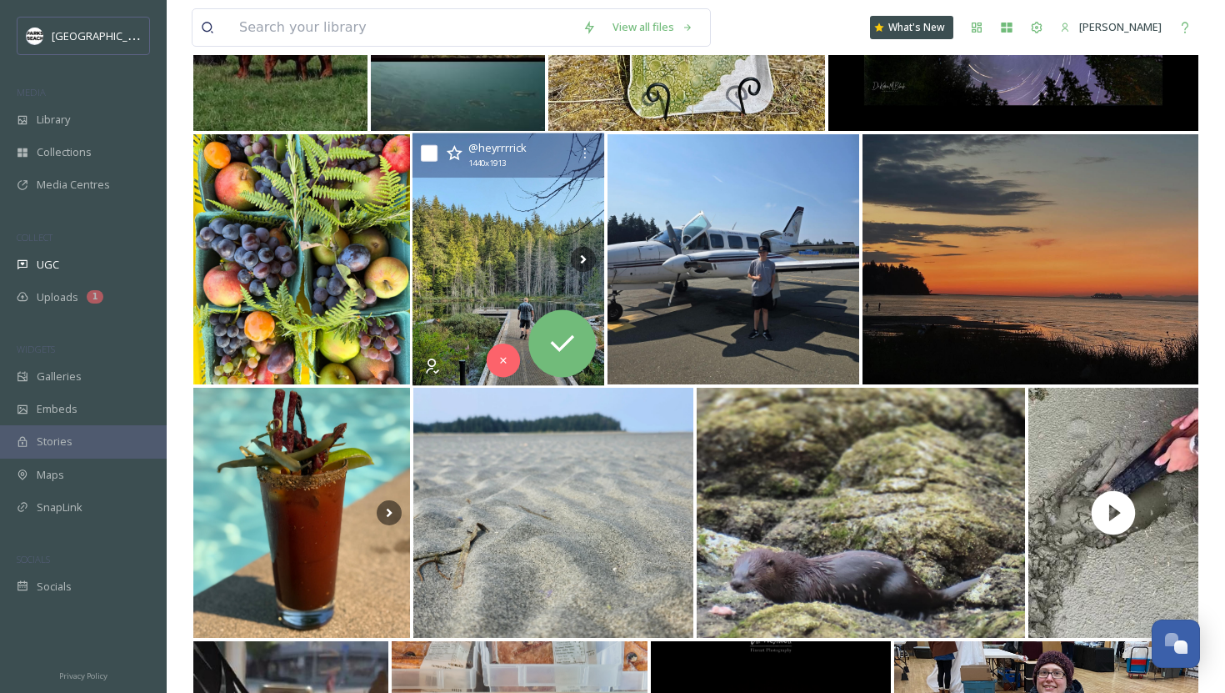
click at [462, 320] on img at bounding box center [509, 259] width 193 height 253
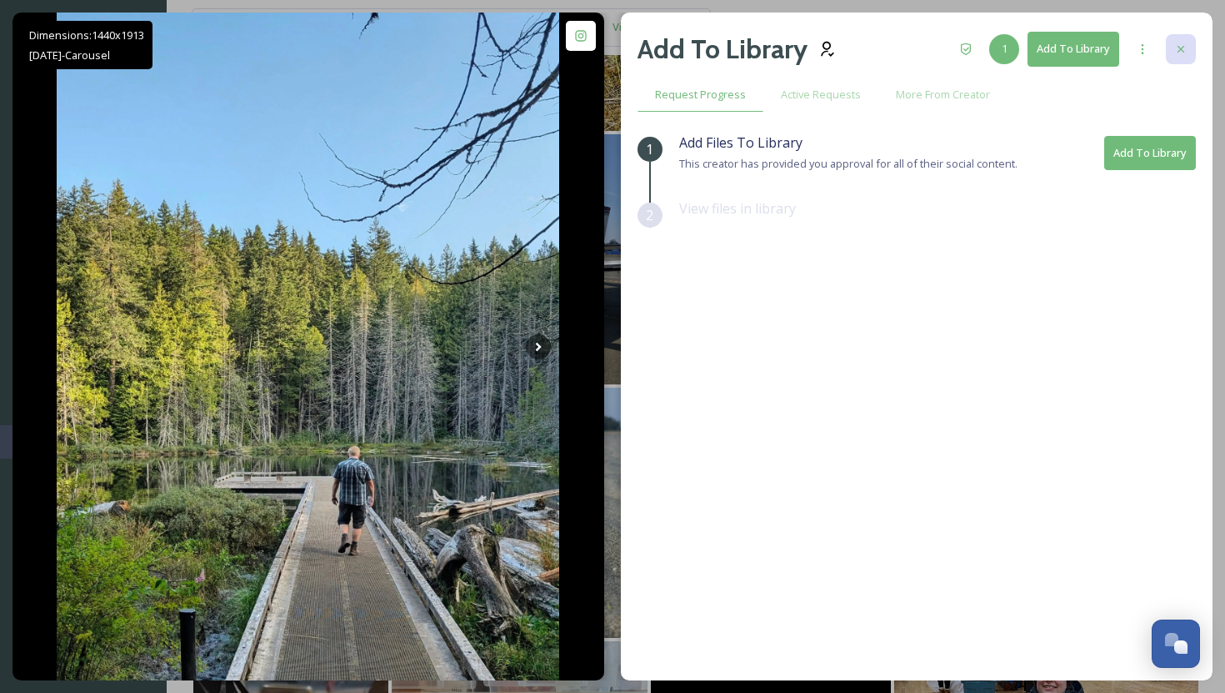
click at [566, 51] on icon at bounding box center [1180, 49] width 13 height 13
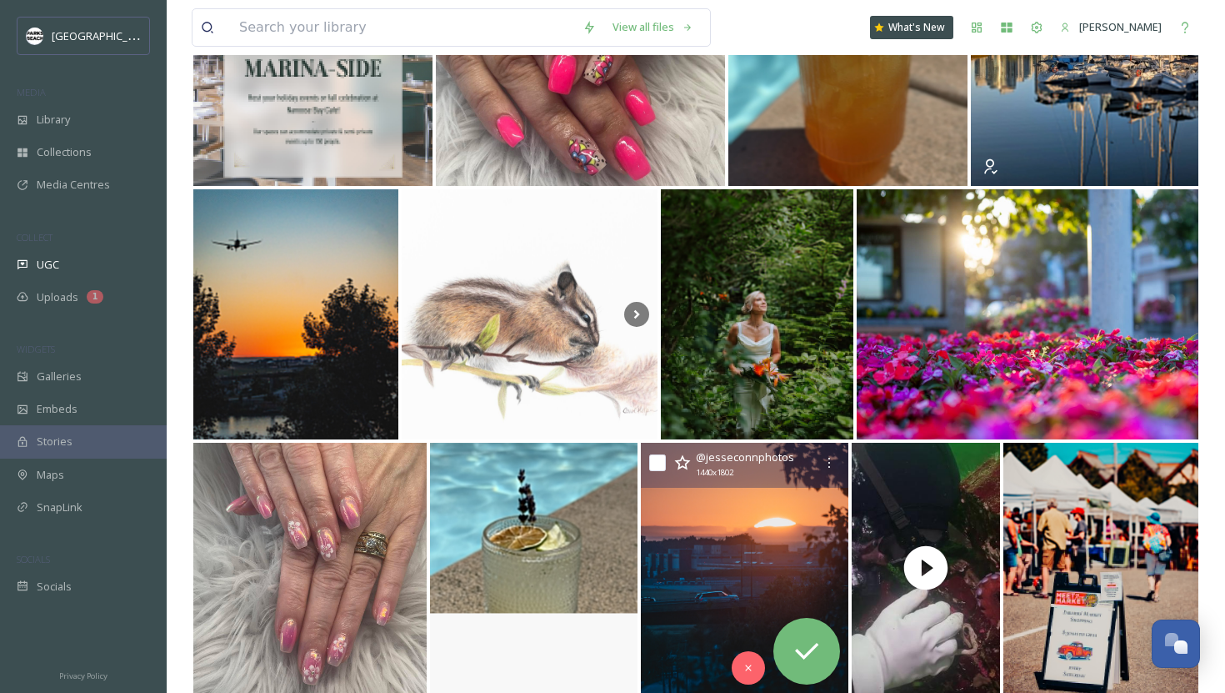
scroll to position [7928, 0]
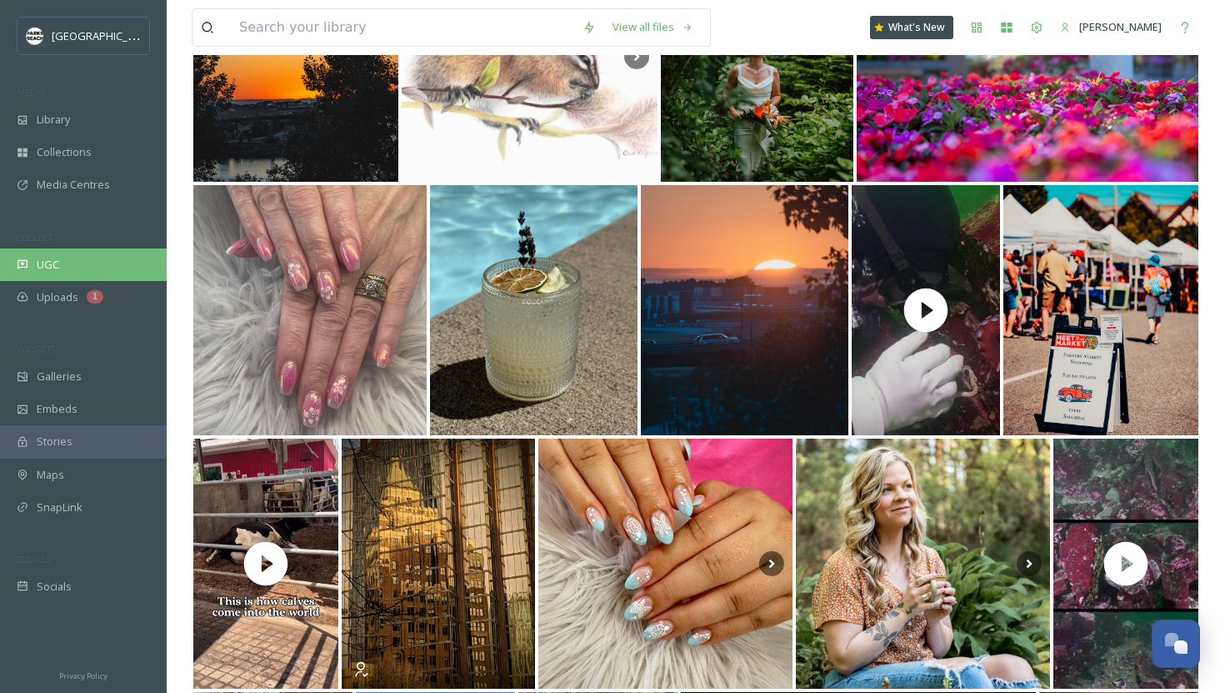
click at [47, 276] on div "UGC" at bounding box center [83, 264] width 167 height 33
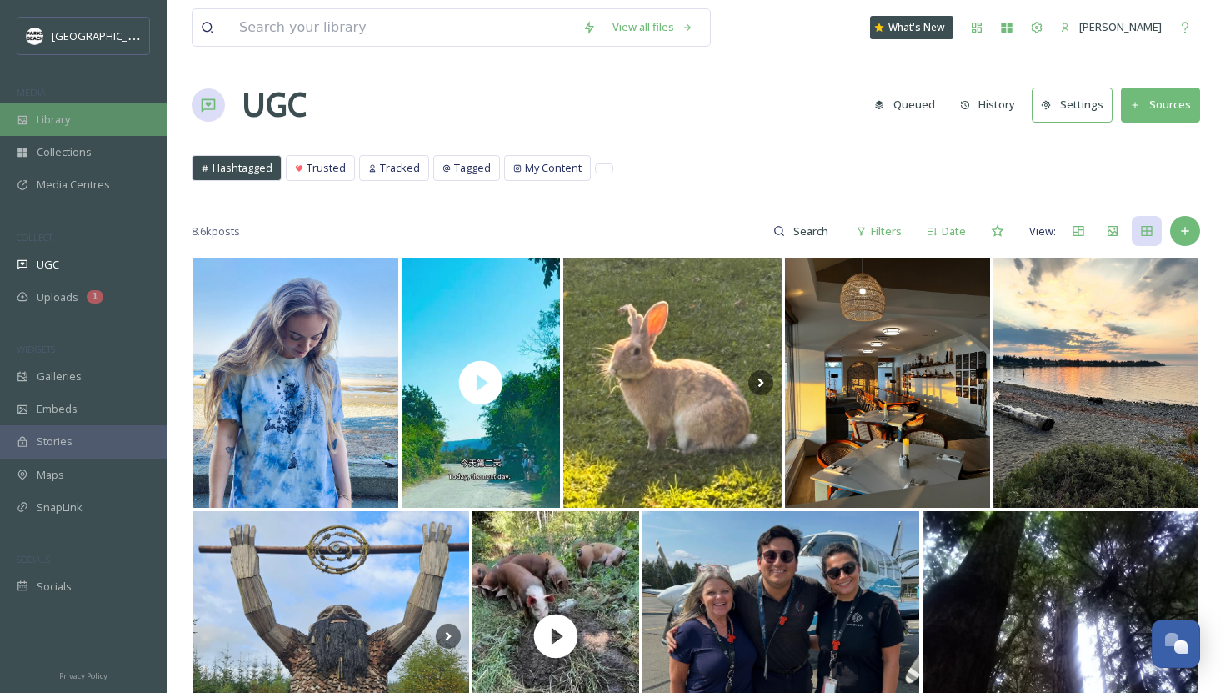
click at [69, 128] on div "Library" at bounding box center [83, 119] width 167 height 33
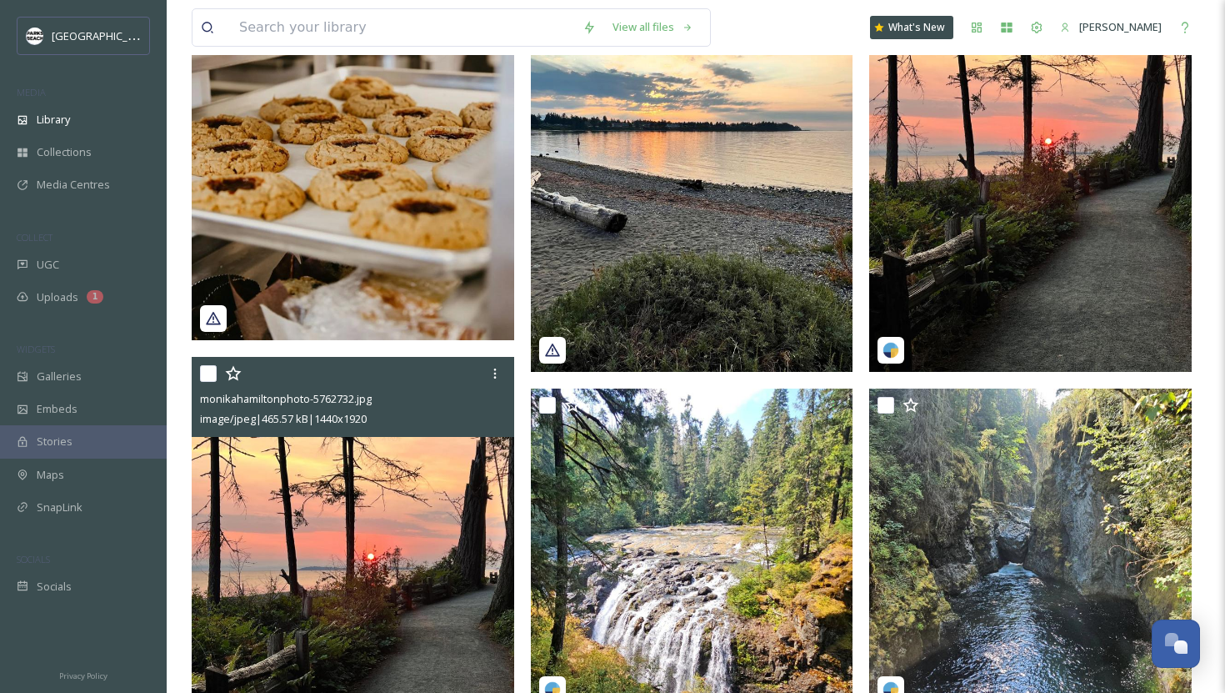
scroll to position [471, 0]
